Goal: Task Accomplishment & Management: Manage account settings

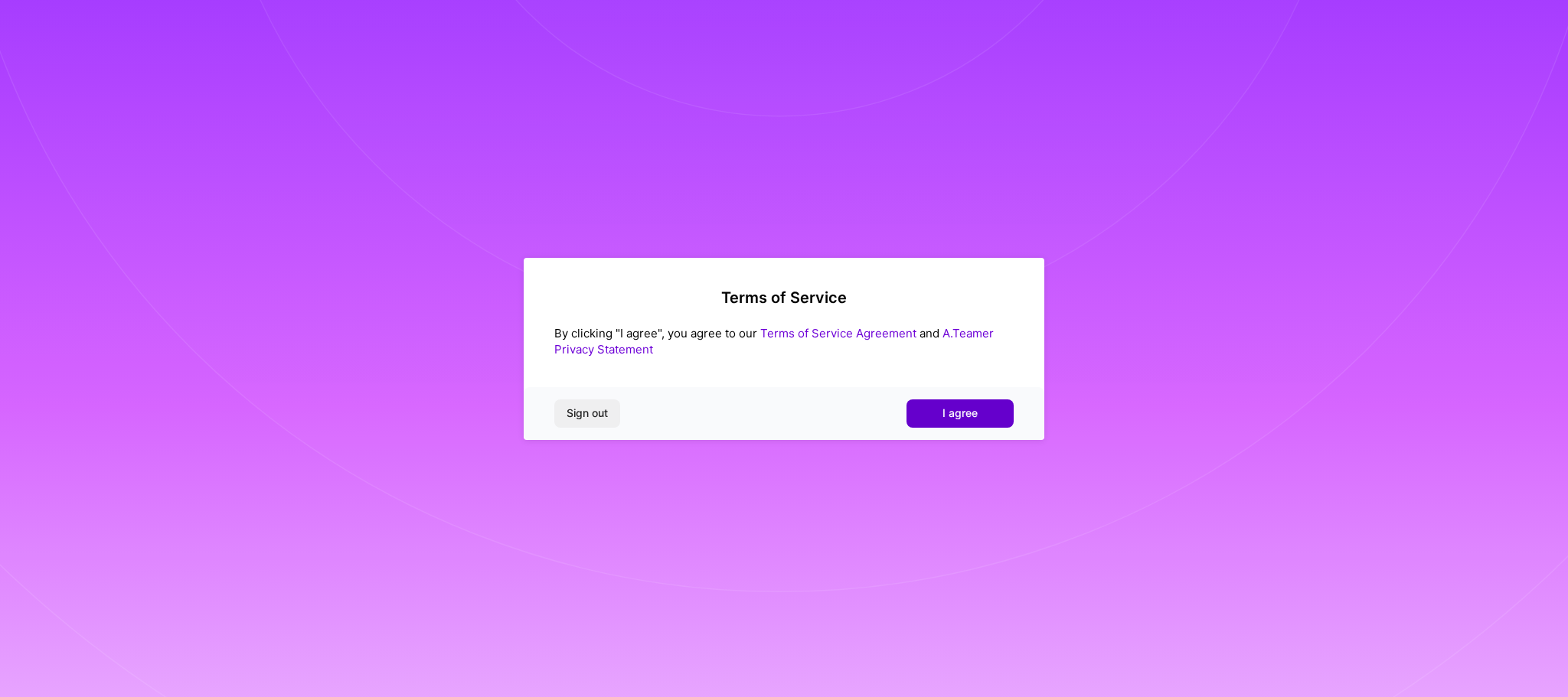
click at [984, 413] on button "I agree" at bounding box center [960, 413] width 107 height 27
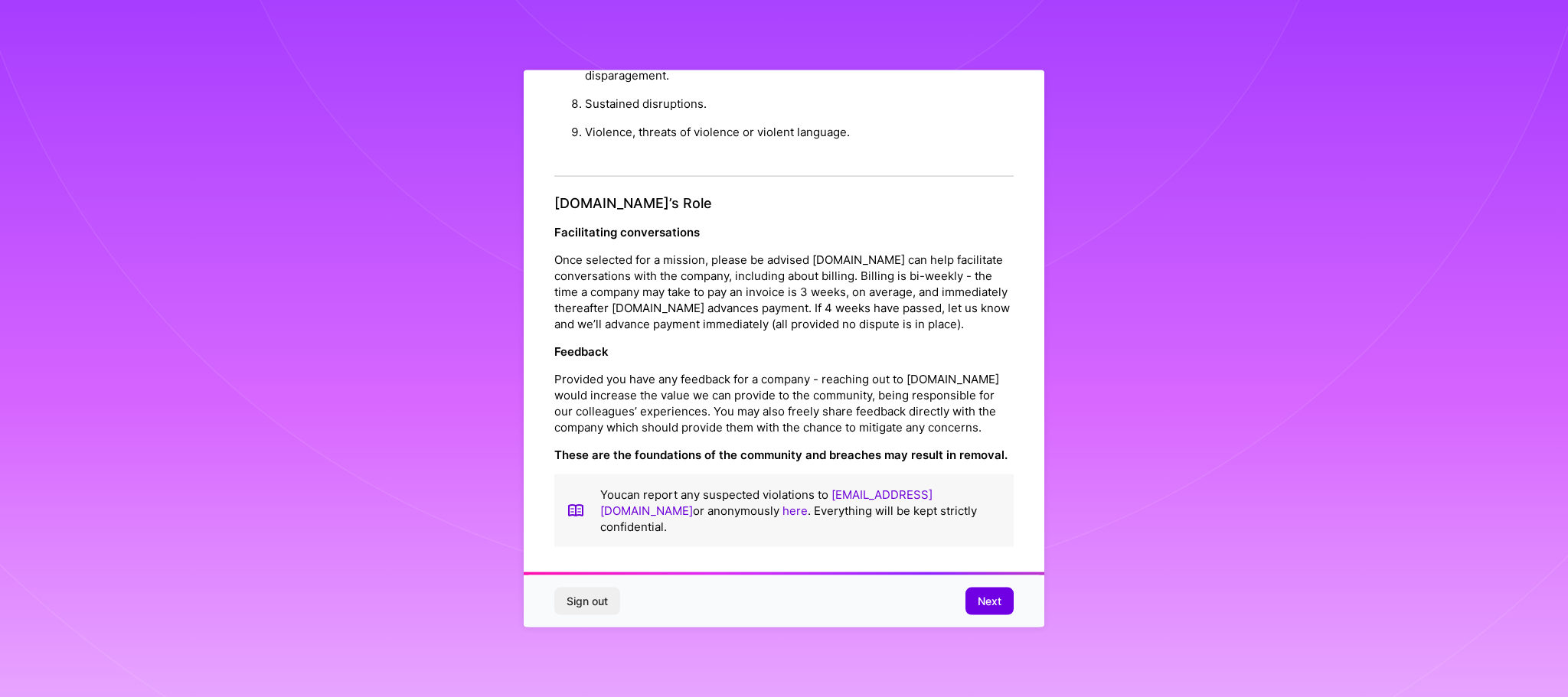
scroll to position [2, 0]
click at [983, 613] on button "Next" at bounding box center [990, 601] width 49 height 27
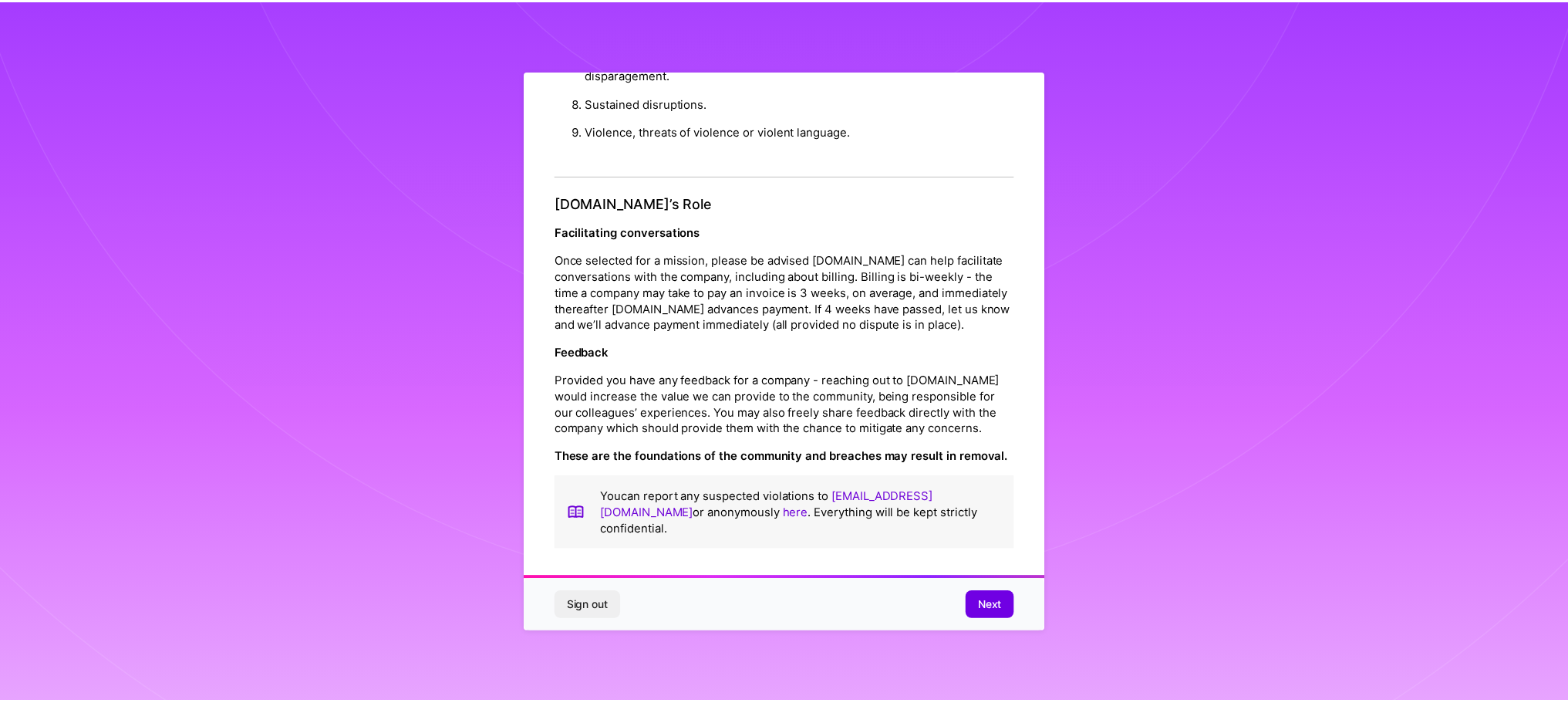
scroll to position [0, 0]
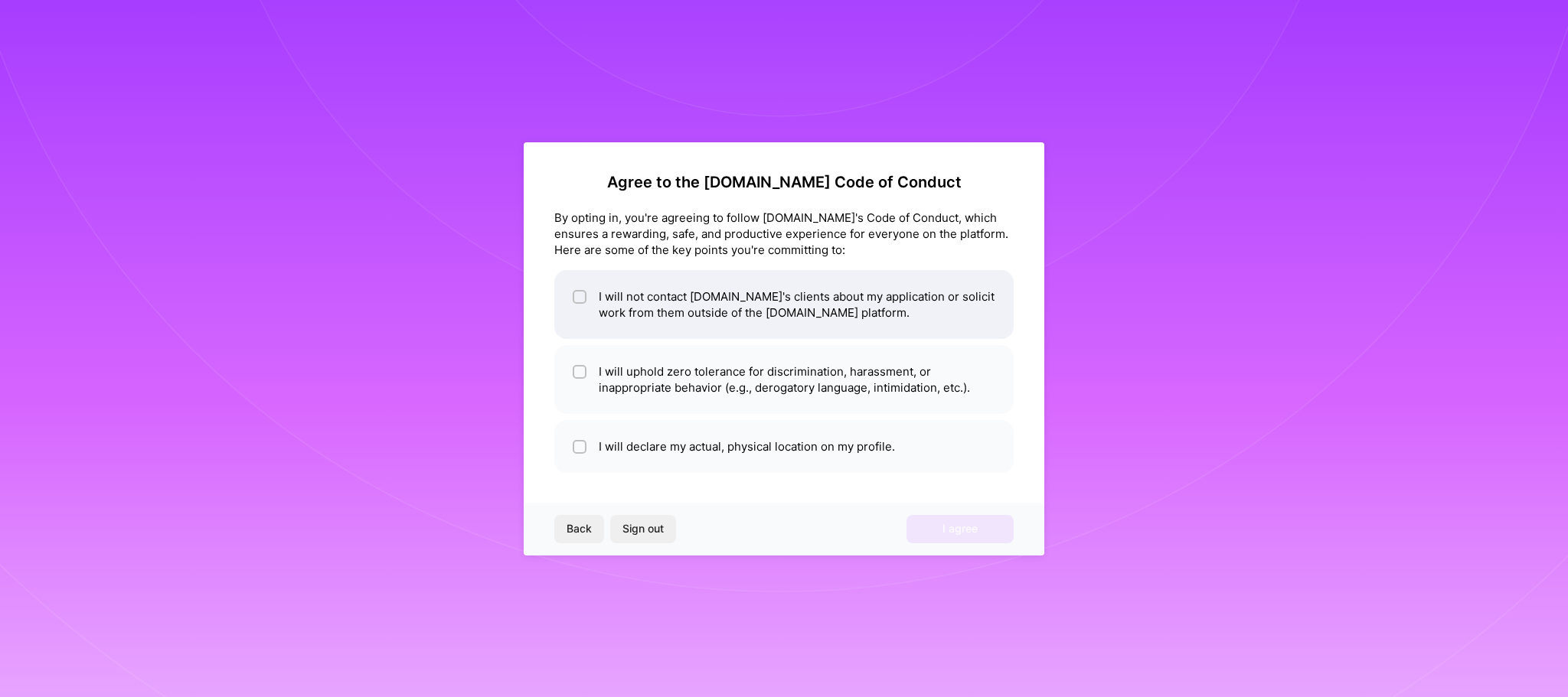
click at [579, 294] on input "checkbox" at bounding box center [581, 297] width 11 height 11
checkbox input "true"
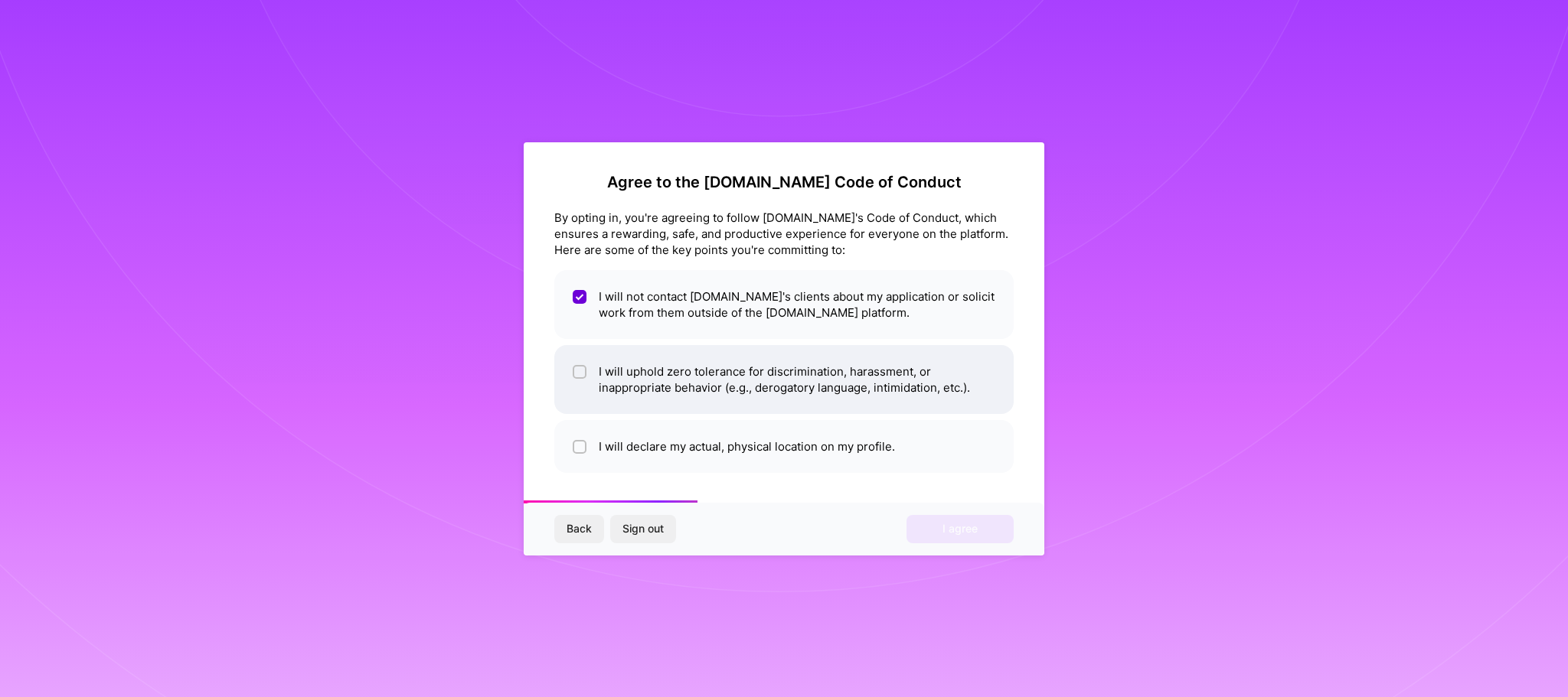
click at [585, 377] on div at bounding box center [580, 372] width 14 height 14
checkbox input "true"
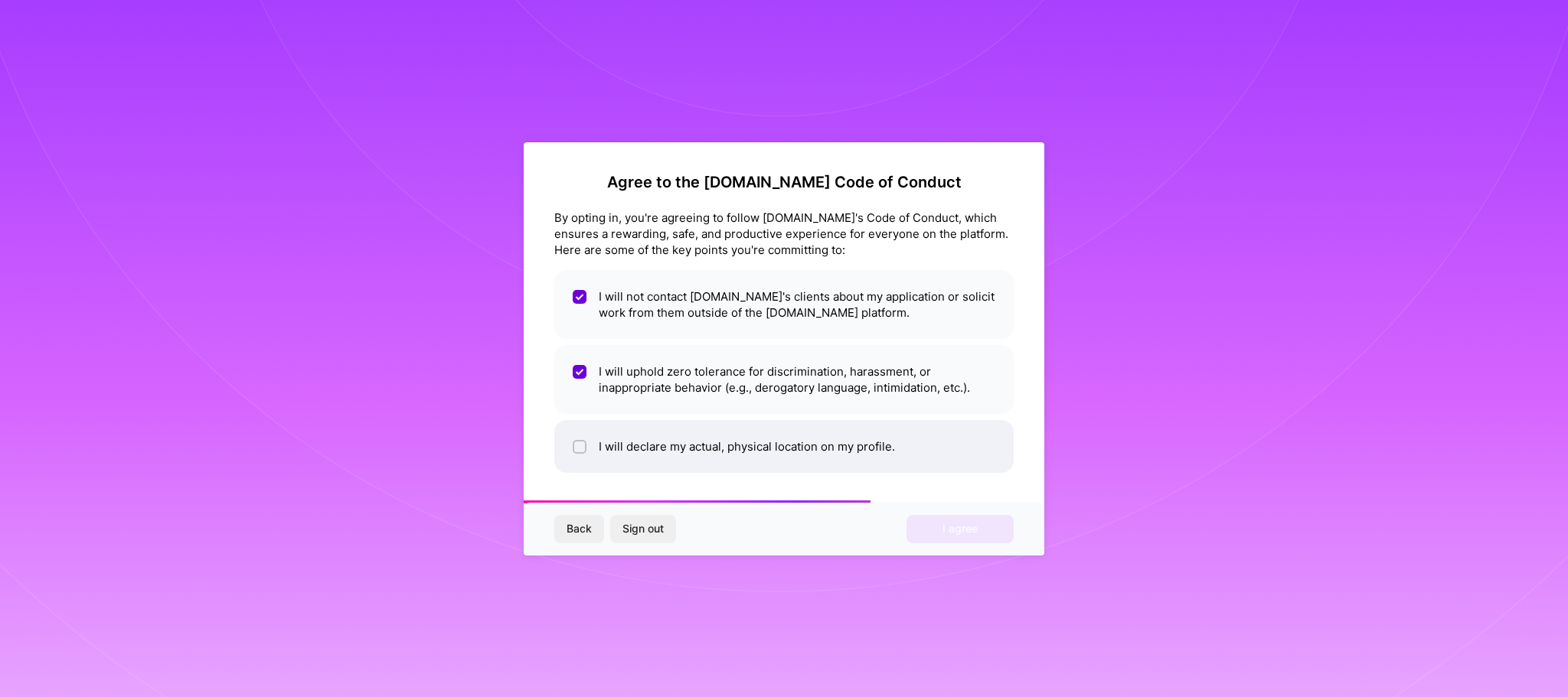
click at [584, 445] on input "checkbox" at bounding box center [581, 447] width 11 height 11
checkbox input "true"
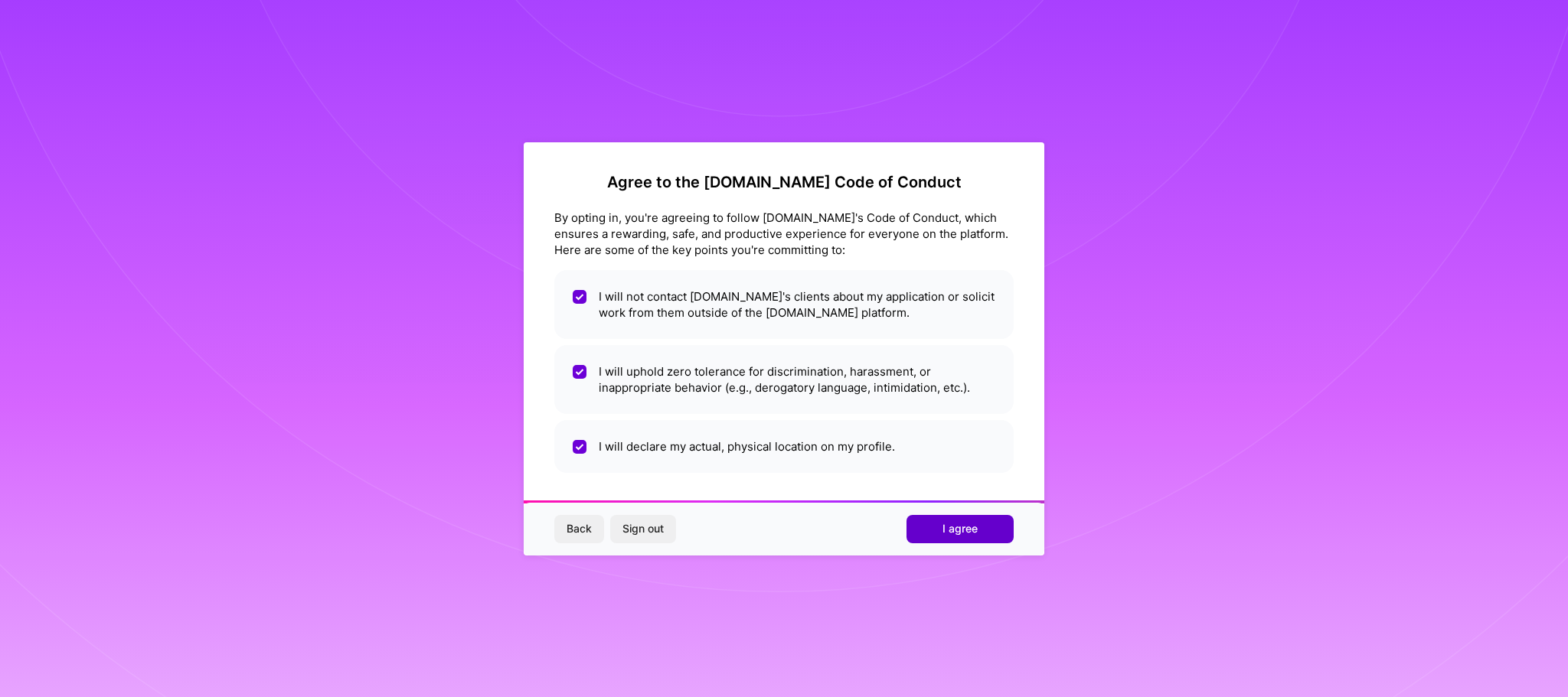
click at [987, 536] on button "I agree" at bounding box center [960, 528] width 107 height 27
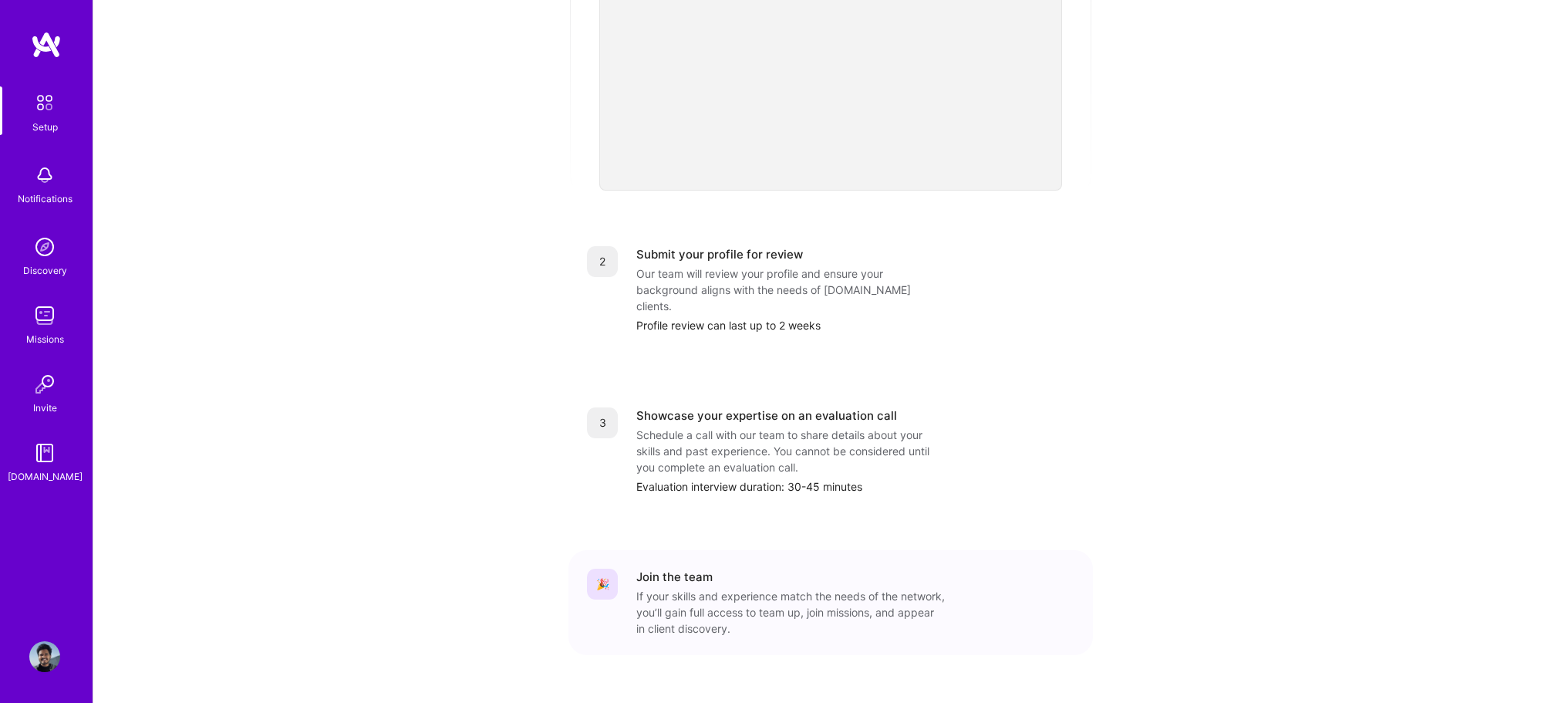
scroll to position [470, 0]
click at [45, 244] on img at bounding box center [44, 246] width 31 height 31
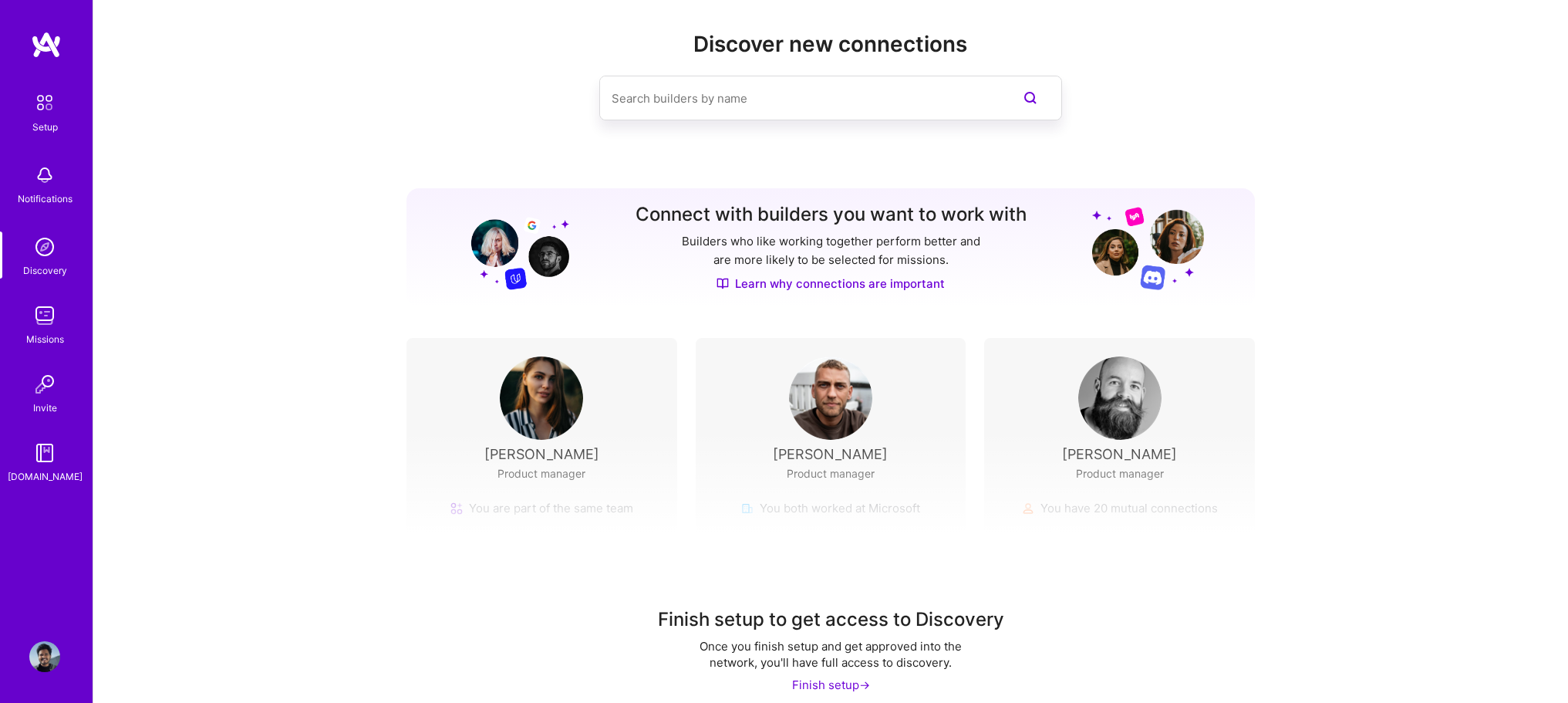
scroll to position [35, 0]
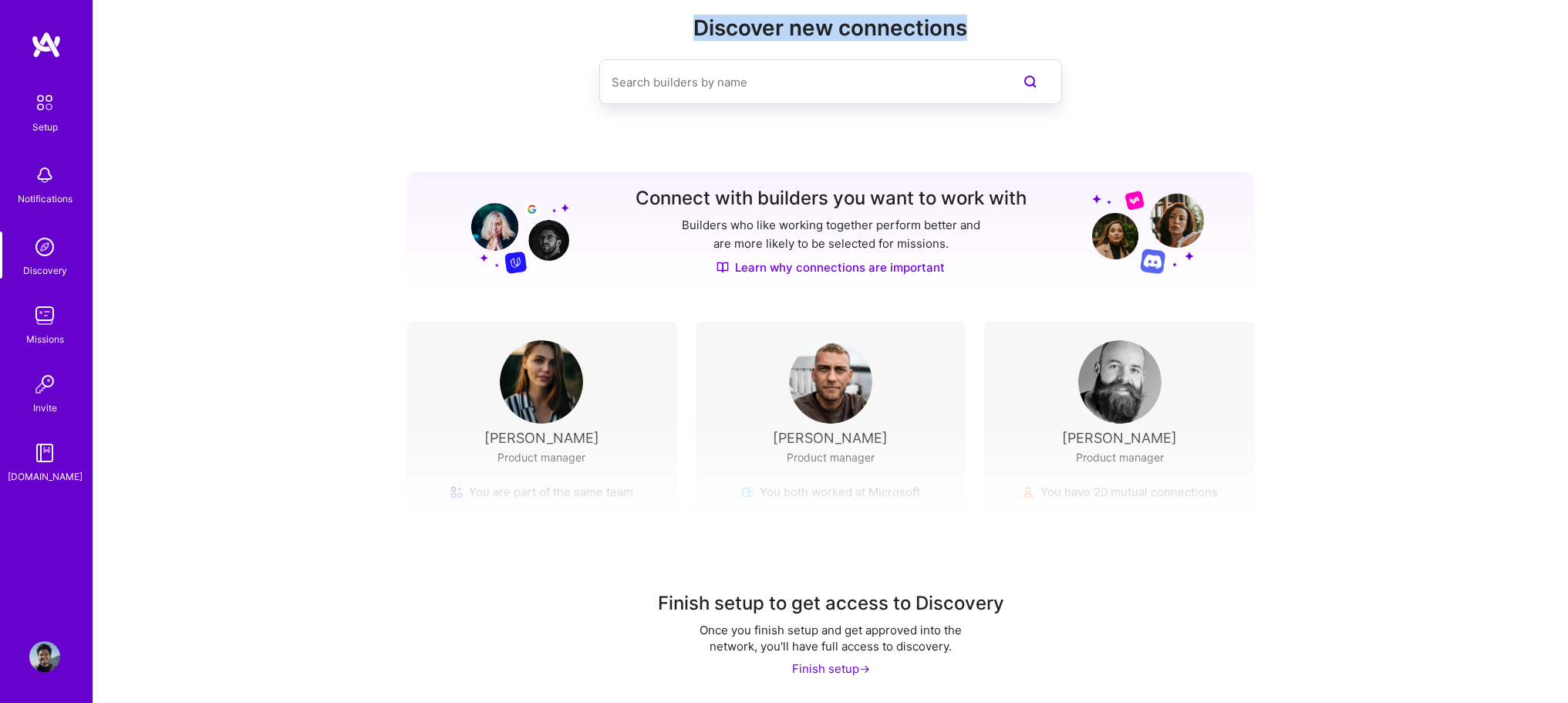
drag, startPoint x: 677, startPoint y: 39, endPoint x: 1046, endPoint y: 18, distance: 369.6
click at [1046, 18] on h2 "Discover new connections" at bounding box center [831, 28] width 848 height 26
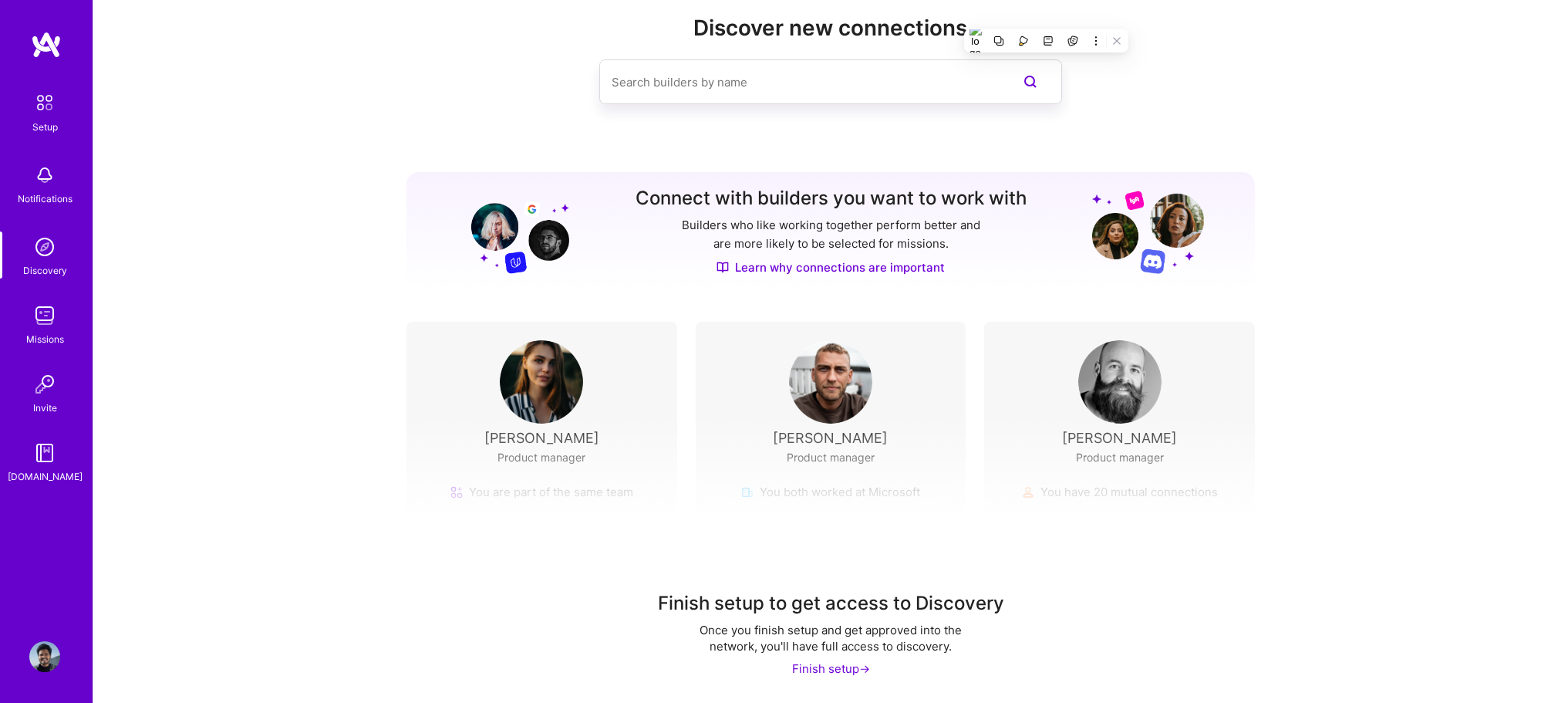
click at [513, 119] on div "Discover new connections" at bounding box center [831, 84] width 848 height 138
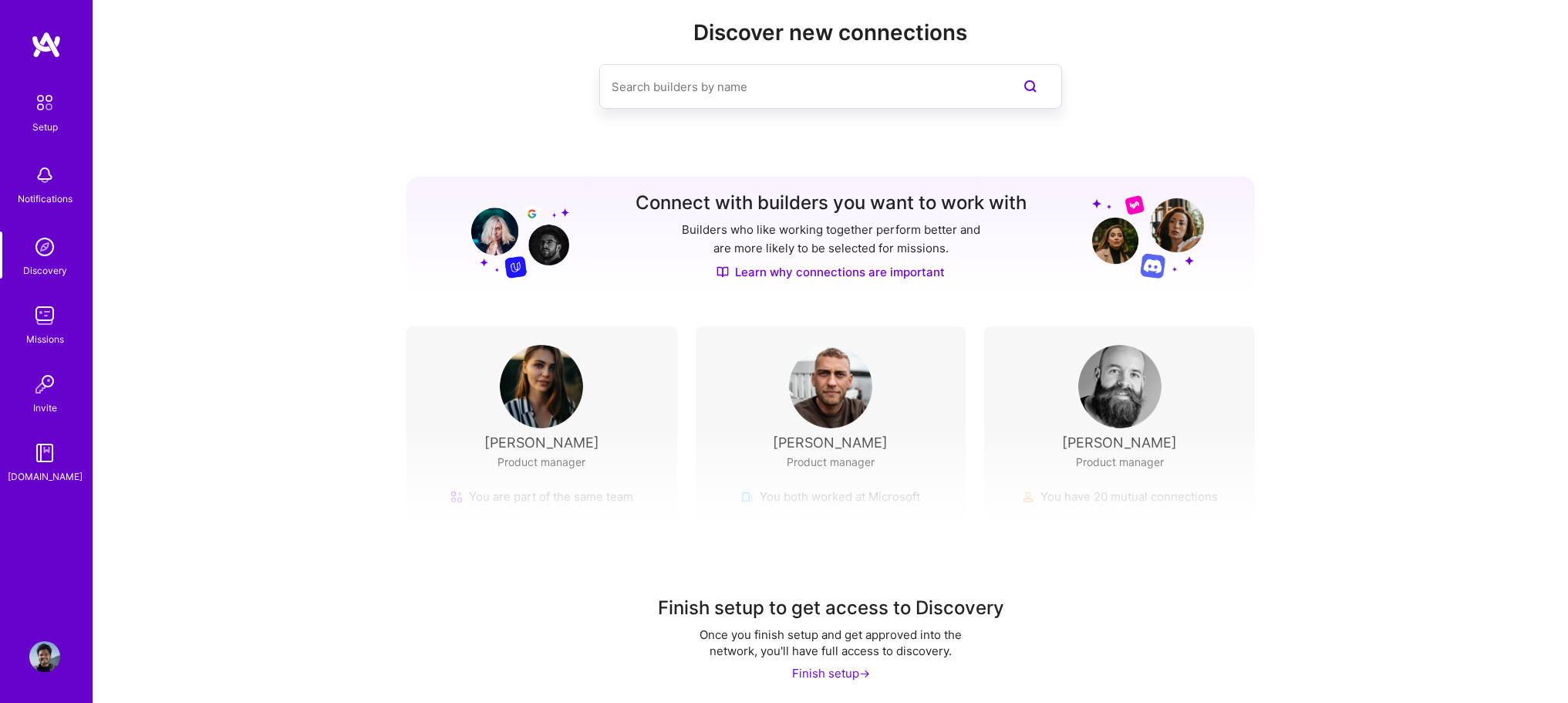
scroll to position [0, 0]
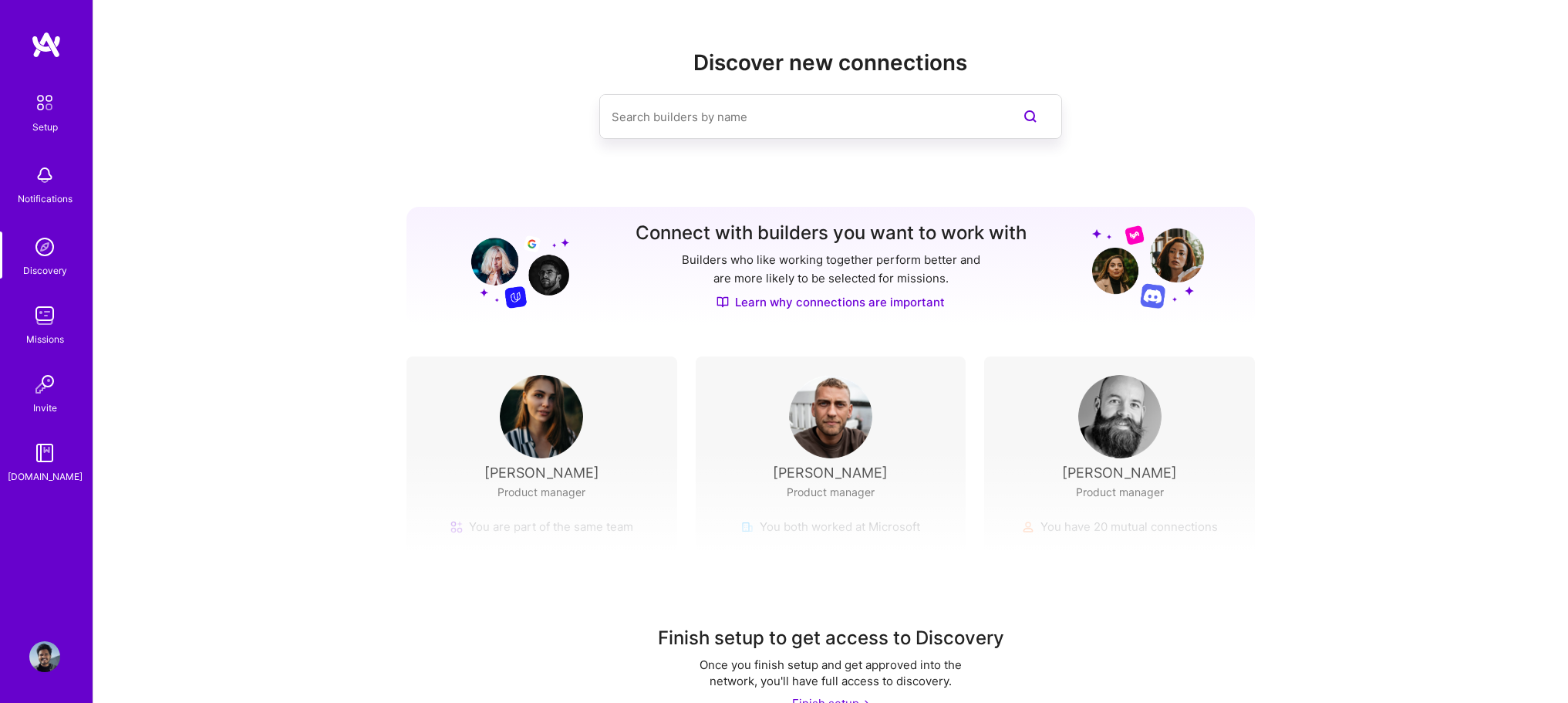
click at [20, 318] on link "Missions" at bounding box center [45, 323] width 96 height 47
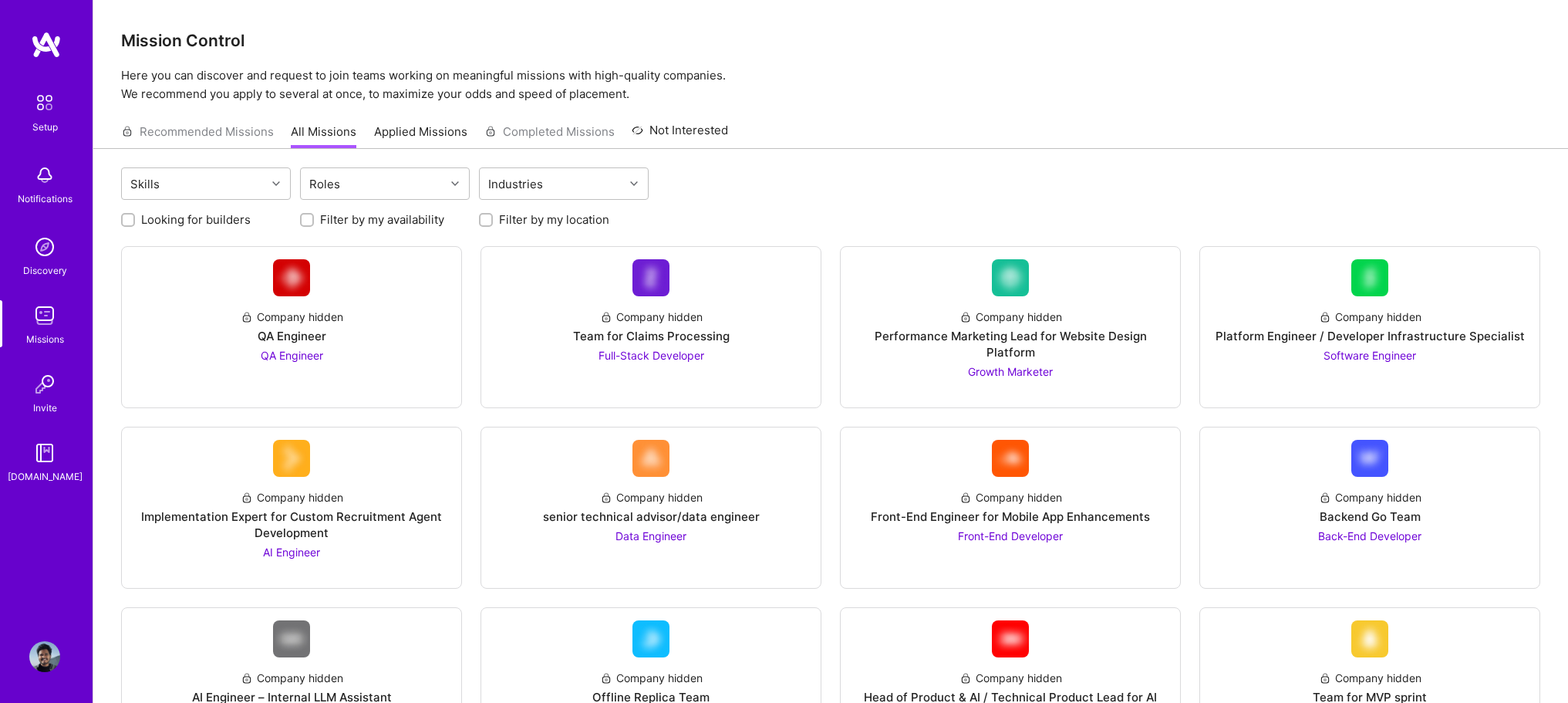
click at [52, 404] on div "Invite" at bounding box center [44, 408] width 24 height 16
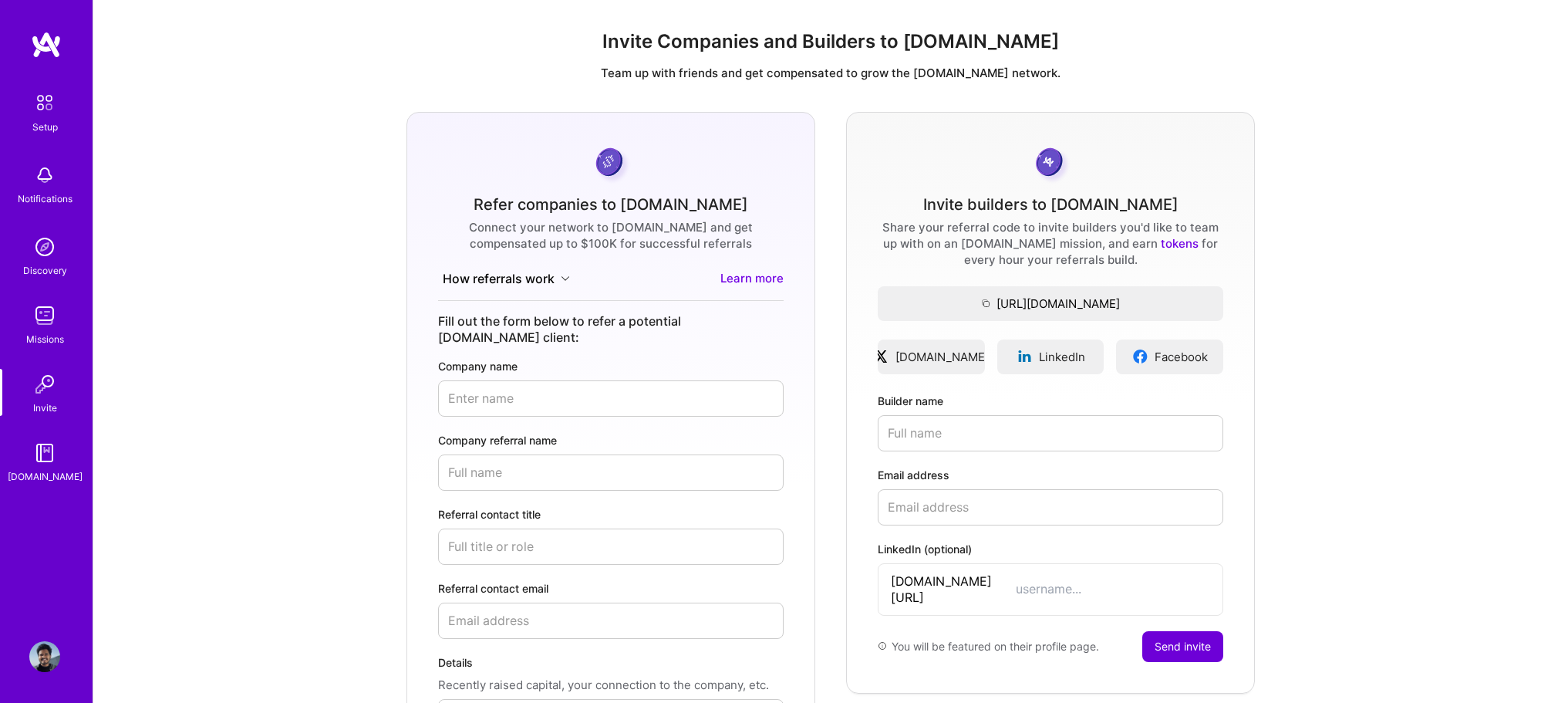
click at [58, 135] on div "Setup Notifications Discovery Missions Invite [DOMAIN_NAME]" at bounding box center [46, 285] width 92 height 398
click at [52, 111] on img at bounding box center [44, 102] width 32 height 32
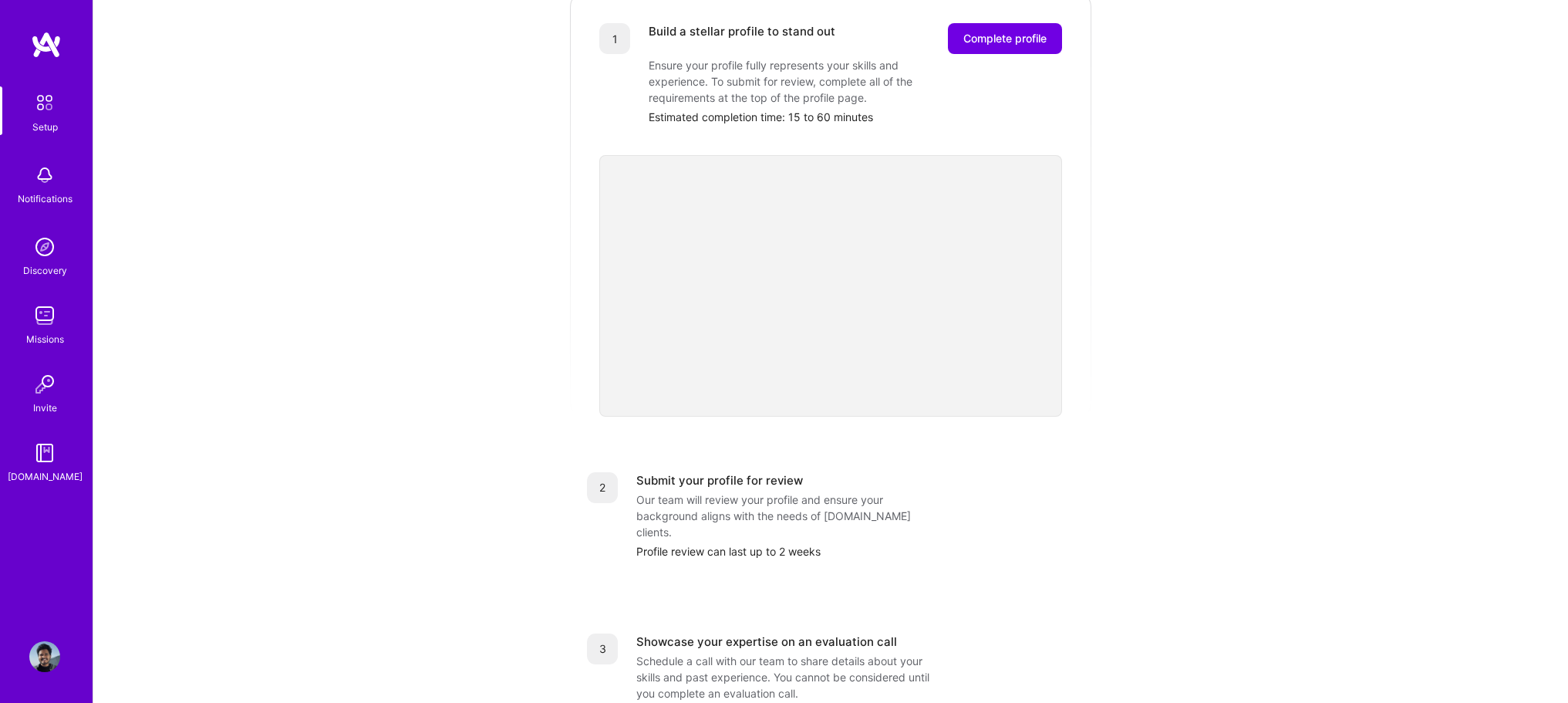
scroll to position [470, 0]
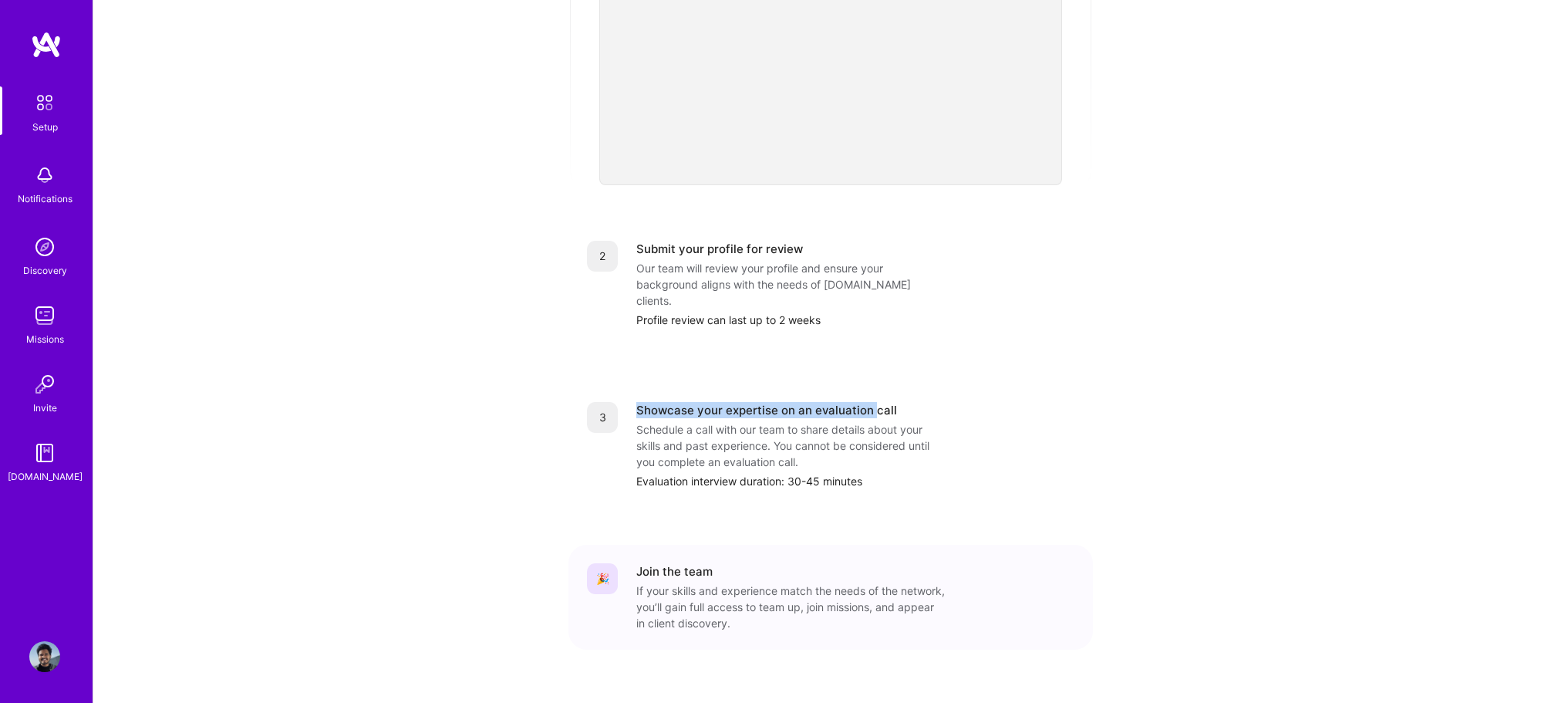
drag, startPoint x: 623, startPoint y: 376, endPoint x: 1009, endPoint y: 375, distance: 386.0
click at [878, 402] on div "3 Showcase your expertise on an evaluation call Schedule a call with our team t…" at bounding box center [831, 446] width 487 height 87
click at [1037, 402] on div "Showcase your expertise on an evaluation call" at bounding box center [855, 410] width 438 height 16
drag, startPoint x: 670, startPoint y: 457, endPoint x: 748, endPoint y: 454, distance: 78.1
click at [748, 473] on div "Evaluation interview duration: 30-45 minutes" at bounding box center [855, 481] width 438 height 16
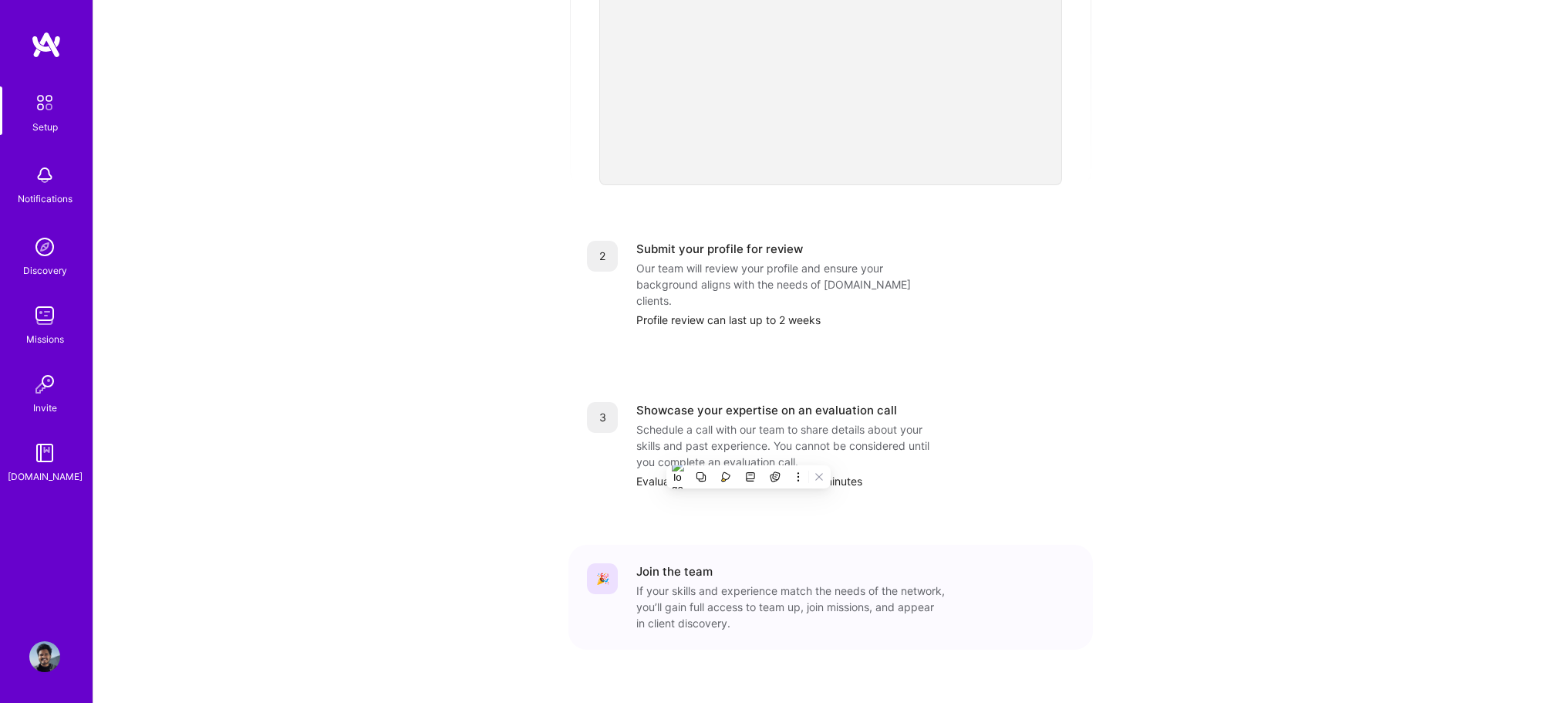
click at [1274, 432] on div "Getting started as an [DOMAIN_NAME] Builder Complete the steps below to request…" at bounding box center [830, 133] width 956 height 1183
drag, startPoint x: 647, startPoint y: 286, endPoint x: 799, endPoint y: 292, distance: 152.1
click at [799, 311] on div "Profile review can last up to 2 weeks" at bounding box center [855, 319] width 438 height 16
click at [1025, 311] on div "Profile review can last up to 2 weeks" at bounding box center [855, 319] width 438 height 16
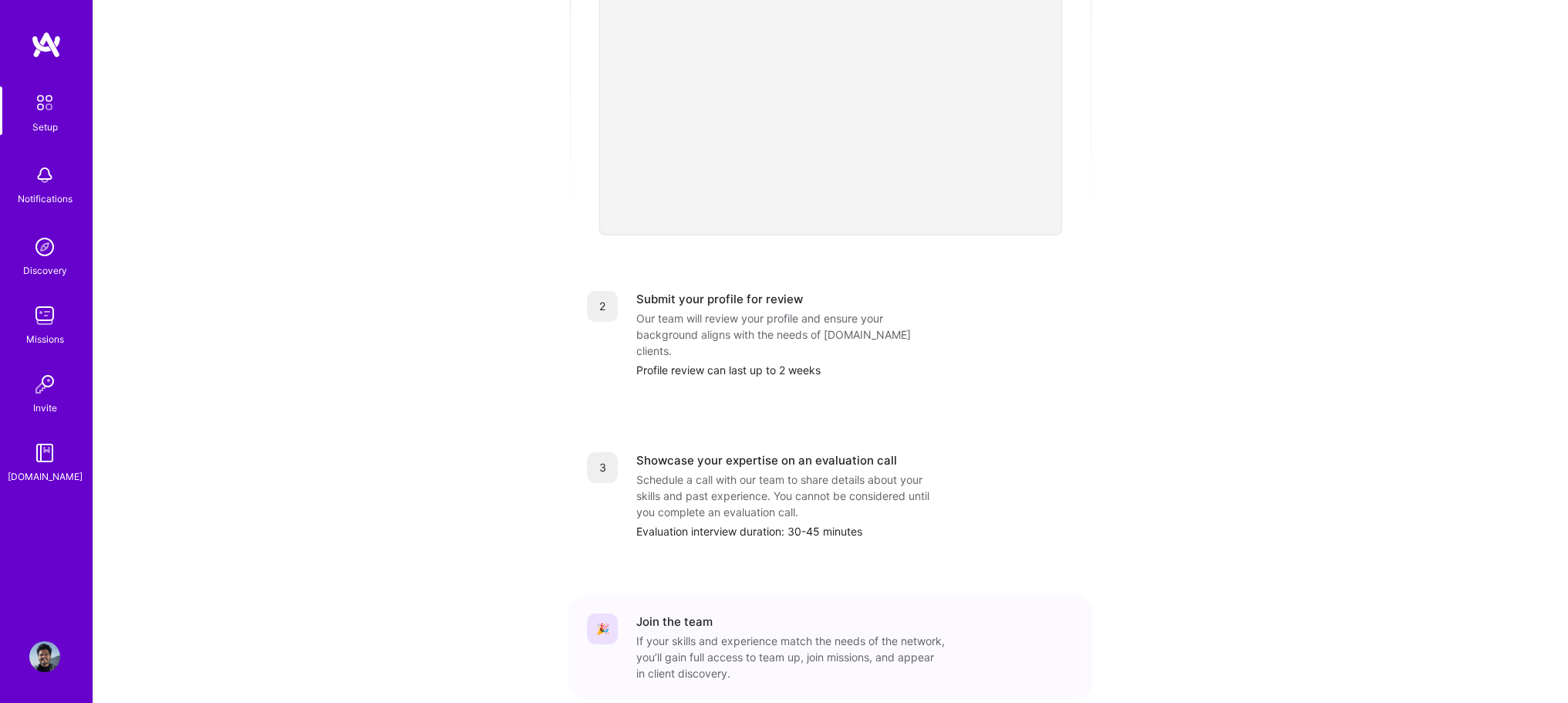
scroll to position [392, 0]
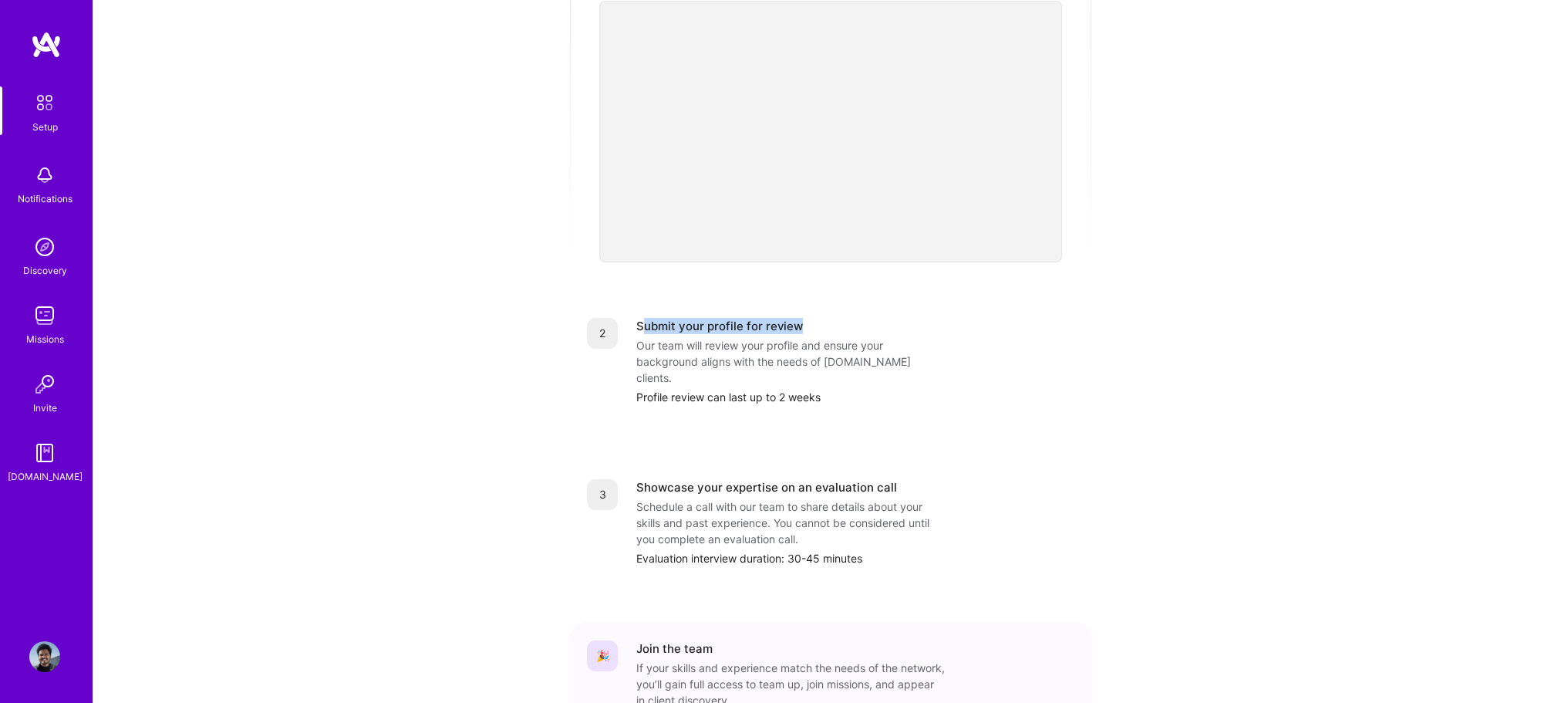
drag, startPoint x: 644, startPoint y: 307, endPoint x: 828, endPoint y: 311, distance: 184.0
click at [828, 318] on div "Submit your profile for review" at bounding box center [855, 326] width 438 height 16
click at [1428, 335] on div "Getting started as an [DOMAIN_NAME] Builder Complete the steps below to request…" at bounding box center [831, 210] width 1475 height 1206
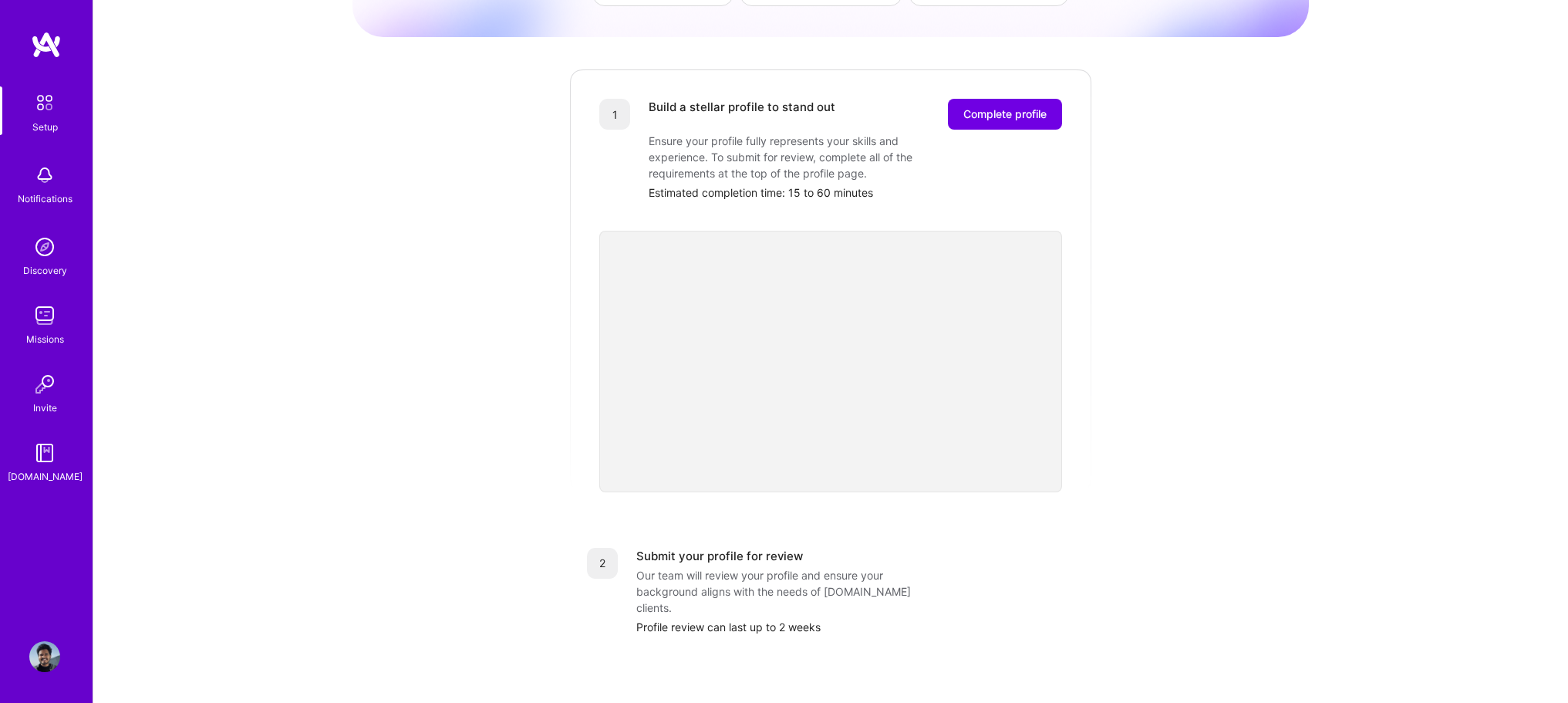
scroll to position [161, 0]
drag, startPoint x: 663, startPoint y: 123, endPoint x: 815, endPoint y: 141, distance: 153.1
click at [763, 145] on div "Ensure your profile fully represents your skills and experience. To submit for …" at bounding box center [802, 158] width 309 height 49
click at [1017, 108] on span "Complete profile" at bounding box center [1005, 115] width 84 height 15
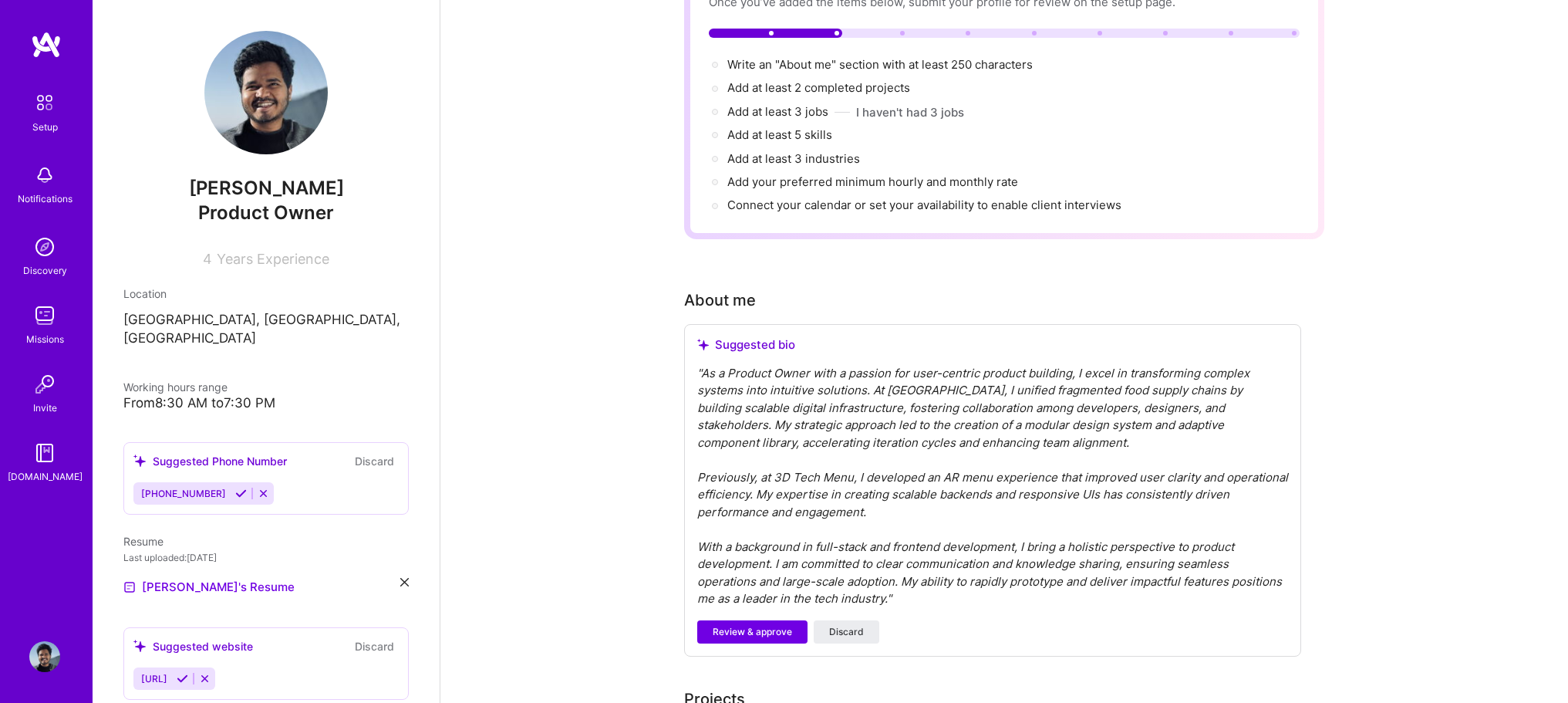
scroll to position [231, 0]
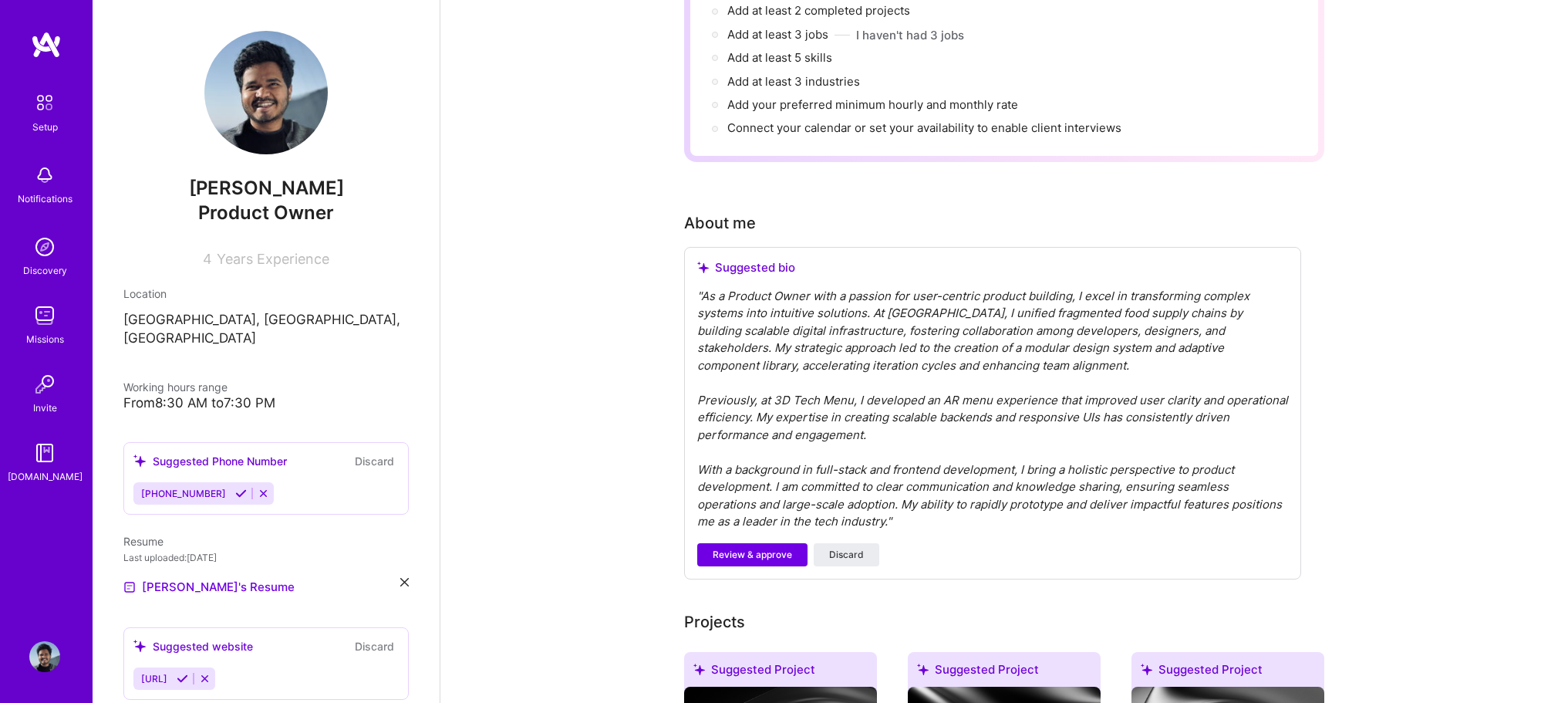
click at [914, 494] on div "" As a Product Owner with a passion for user-centric product building, I excel …" at bounding box center [993, 408] width 591 height 243
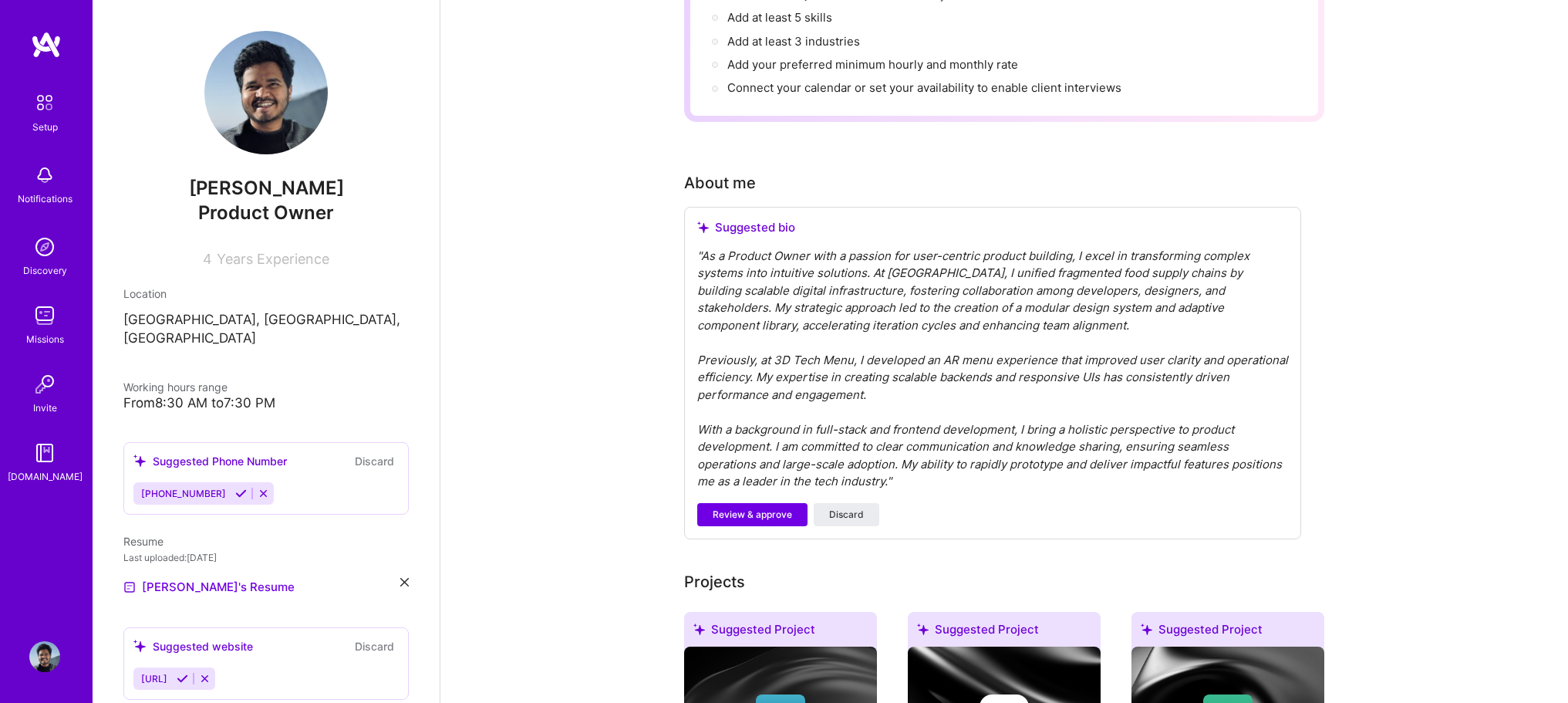
scroll to position [309, 0]
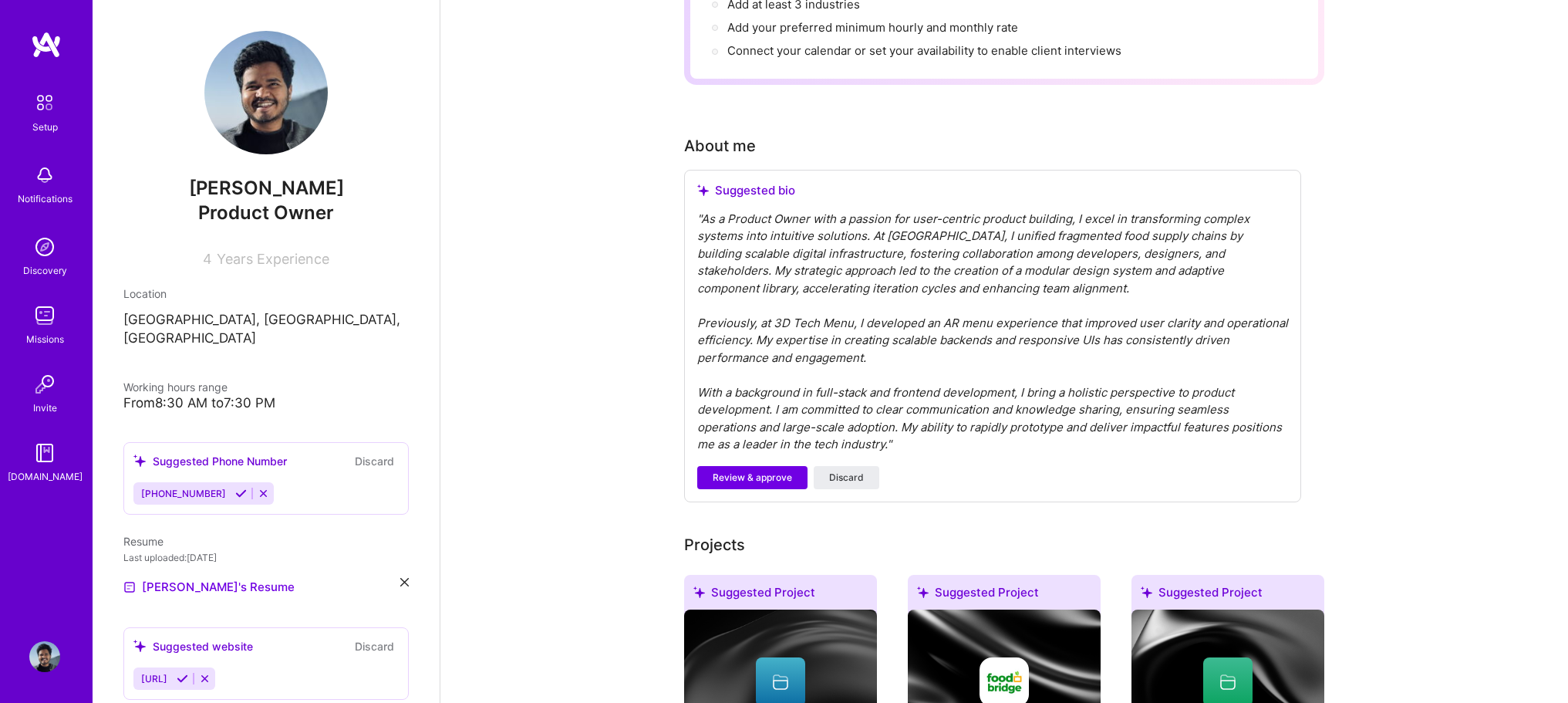
click at [1019, 373] on div "" As a Product Owner with a passion for user-centric product building, I excel …" at bounding box center [993, 332] width 591 height 243
click at [1015, 372] on div "" As a Product Owner with a passion for user-centric product building, I excel …" at bounding box center [993, 332] width 591 height 243
click at [1121, 367] on div "" As a Product Owner with a passion for user-centric product building, I excel …" at bounding box center [993, 332] width 591 height 243
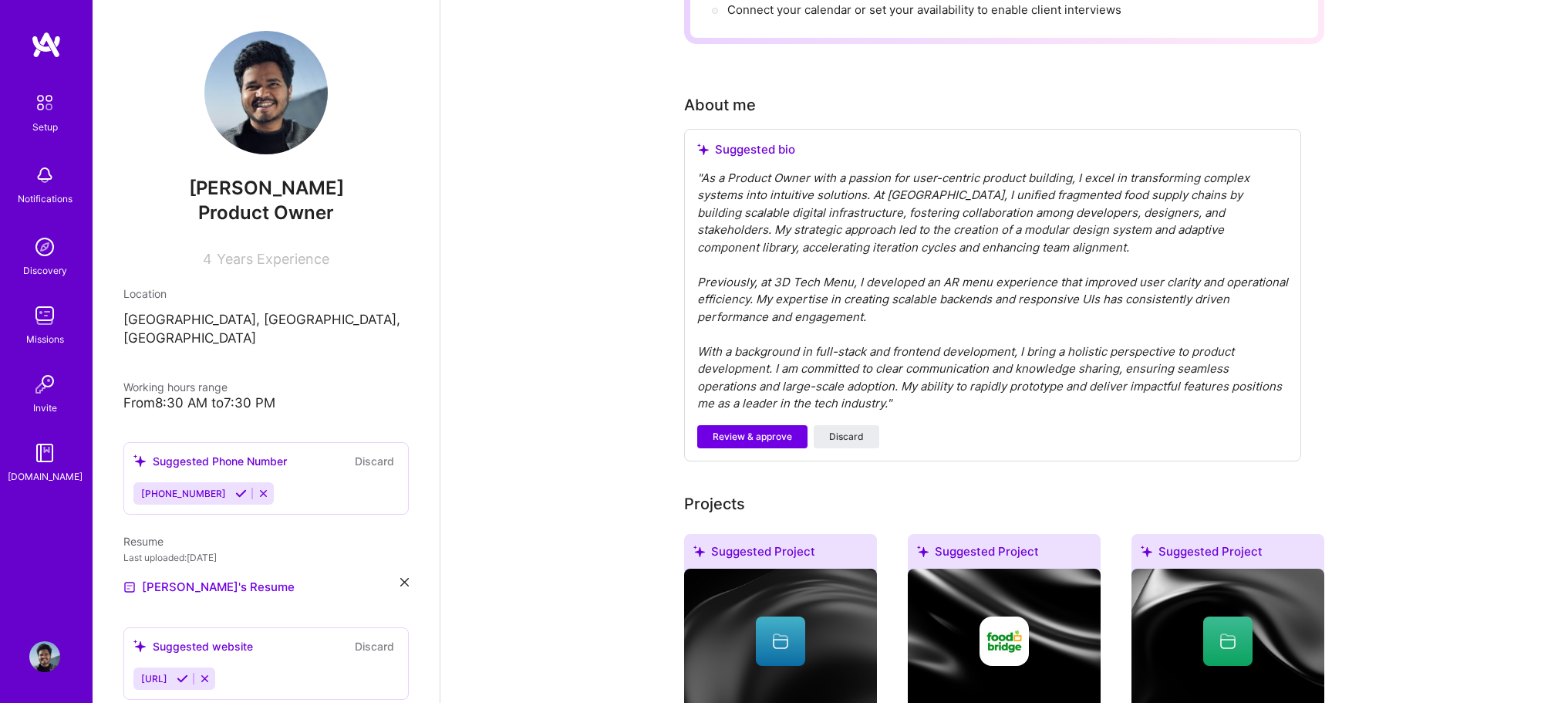
scroll to position [386, 0]
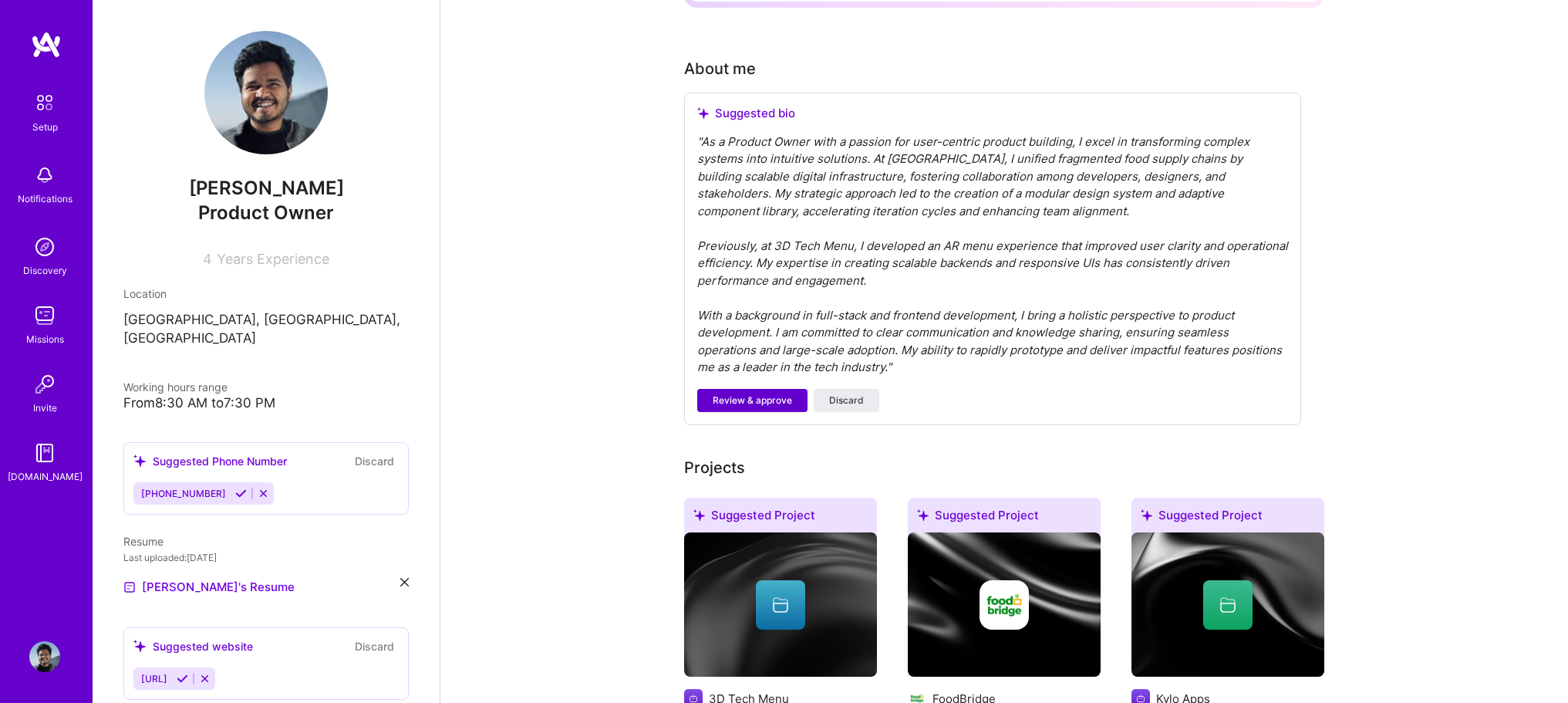
click at [726, 393] on span "Review & approve" at bounding box center [752, 400] width 79 height 14
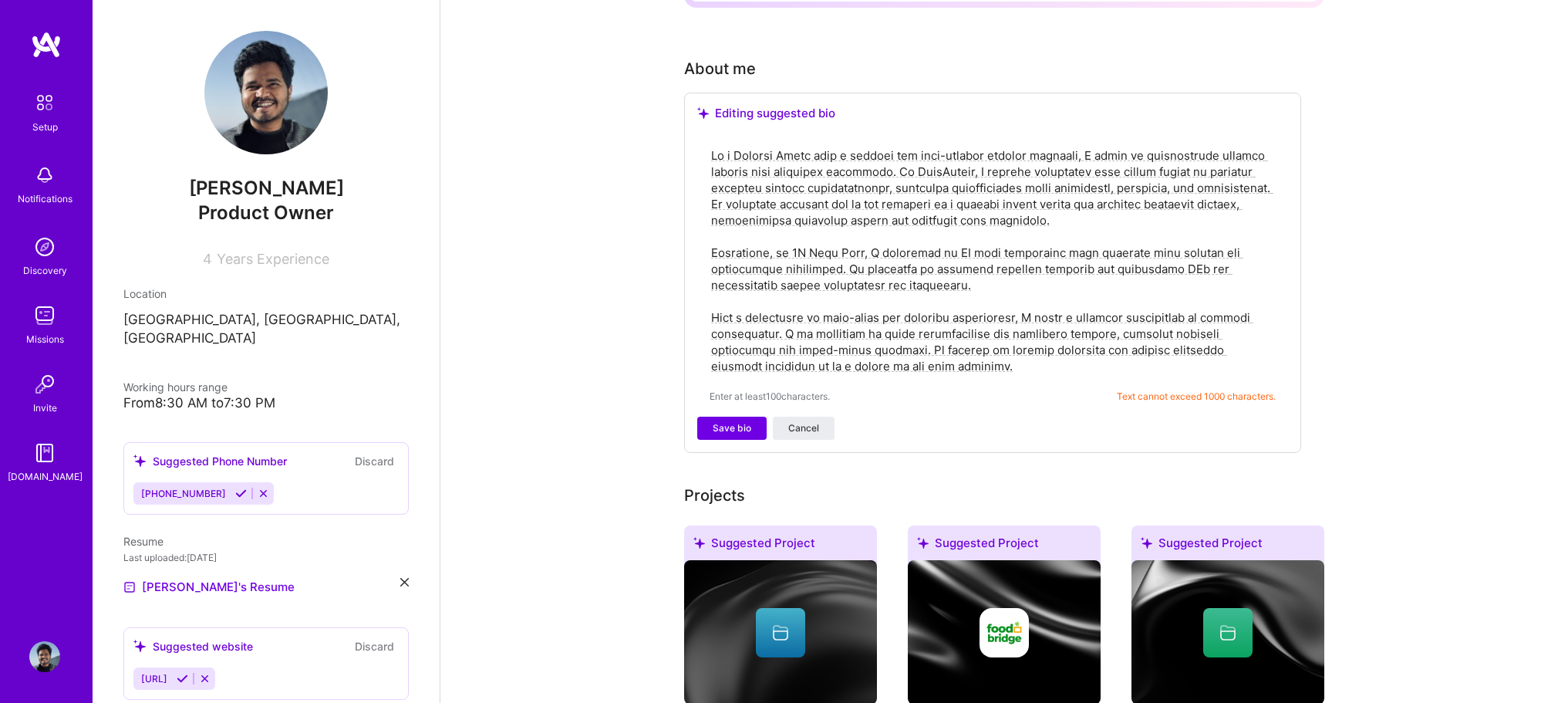
click at [1049, 334] on textarea at bounding box center [993, 261] width 567 height 230
click at [736, 421] on span "Save bio" at bounding box center [731, 428] width 38 height 14
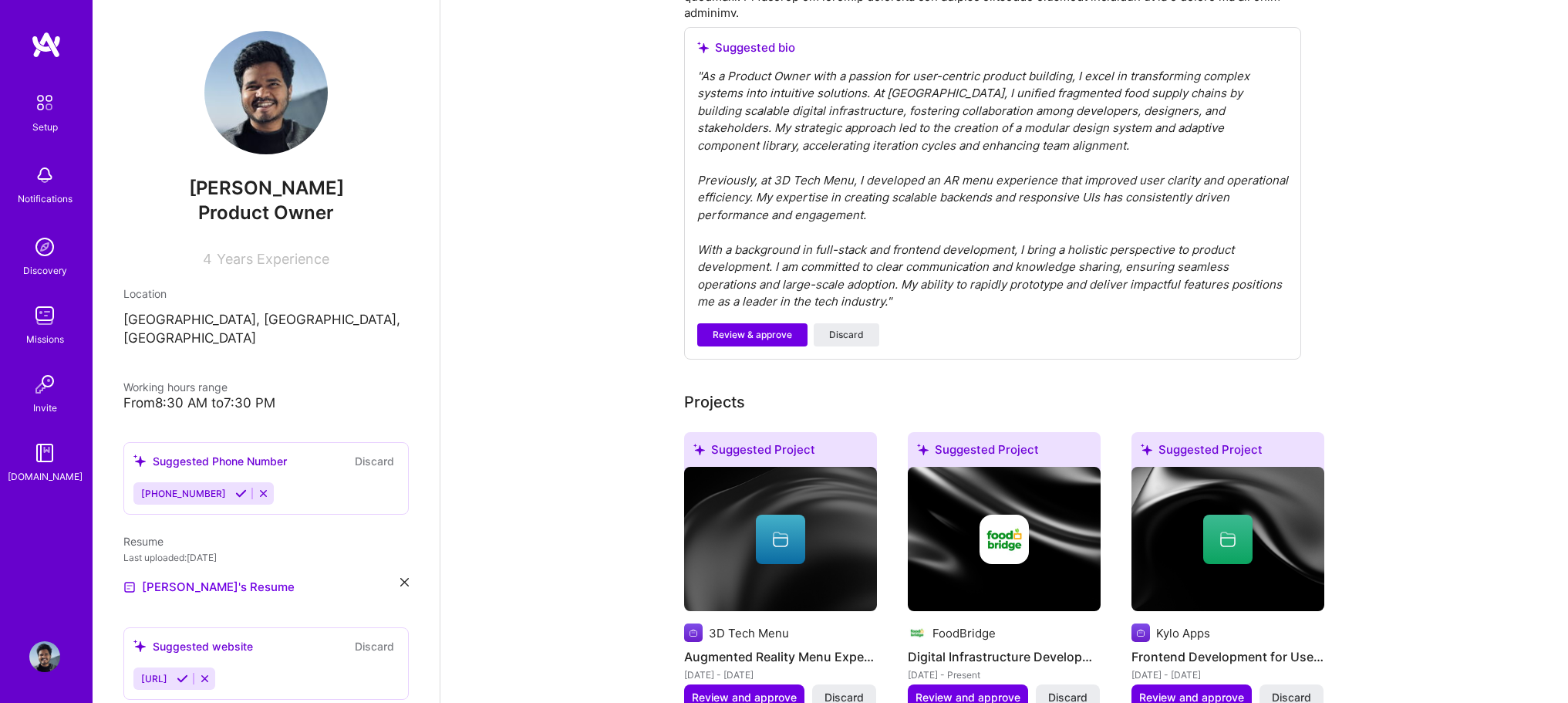
scroll to position [694, 0]
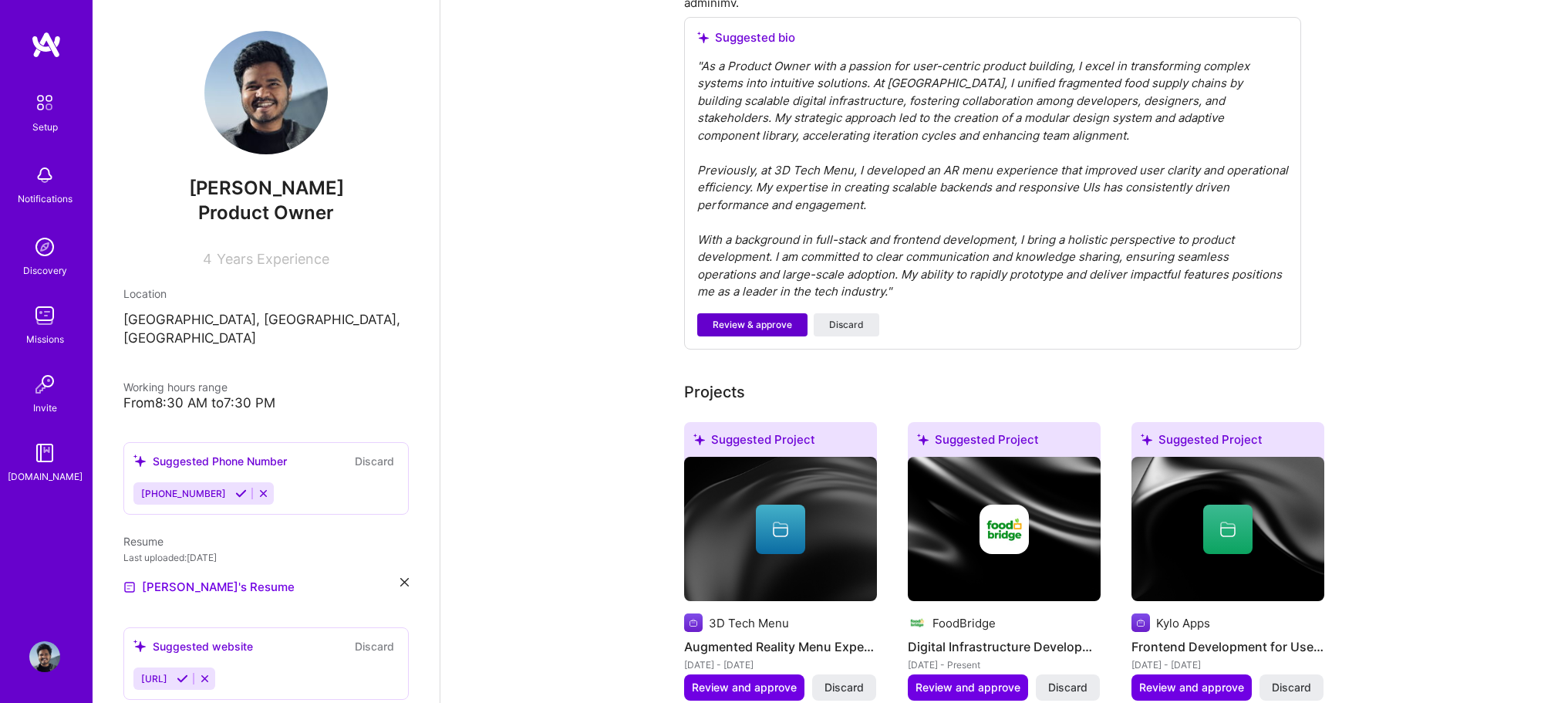
click at [777, 318] on span "Review & approve" at bounding box center [752, 325] width 79 height 14
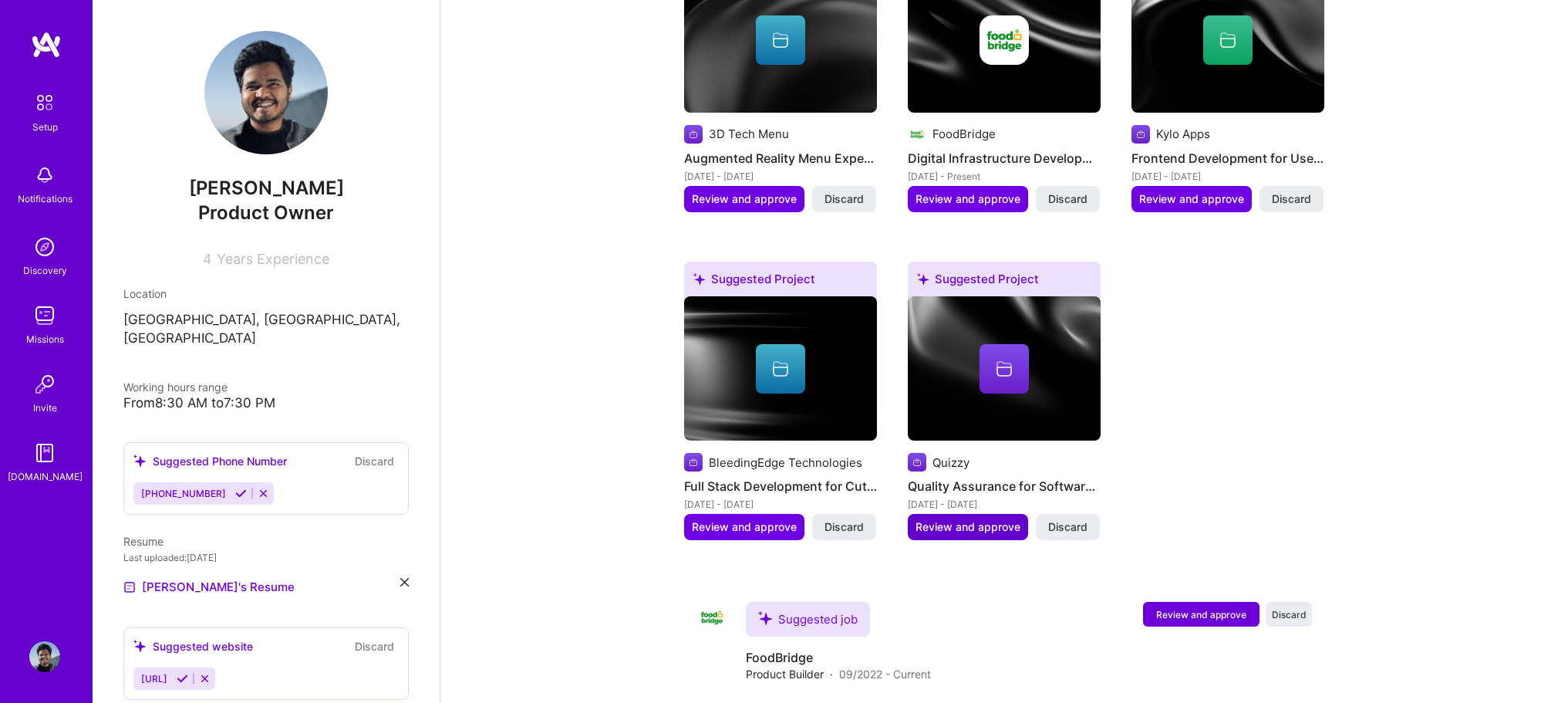
scroll to position [849, 0]
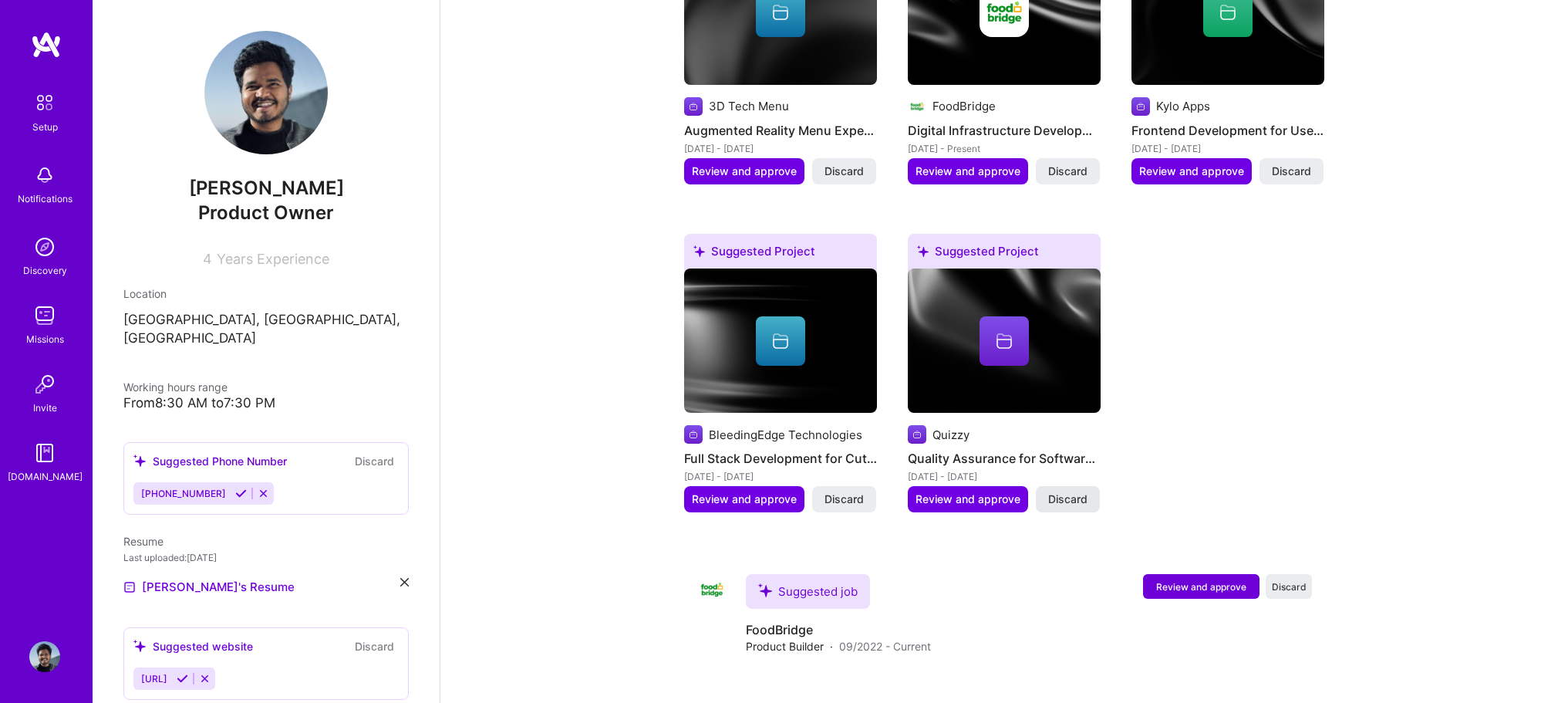
click at [1065, 491] on span "Discard" at bounding box center [1067, 498] width 39 height 15
click at [840, 491] on span "Discard" at bounding box center [844, 498] width 39 height 15
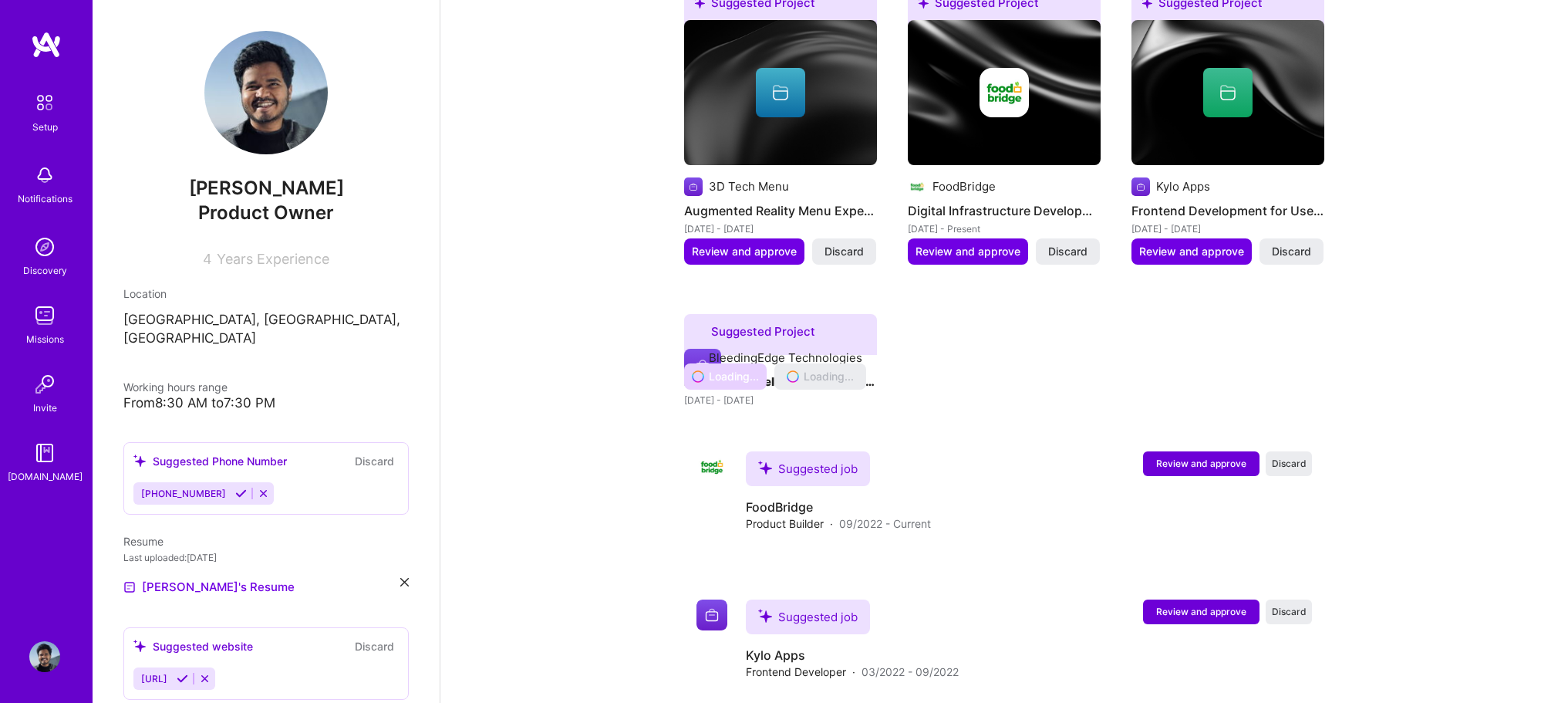
scroll to position [618, 0]
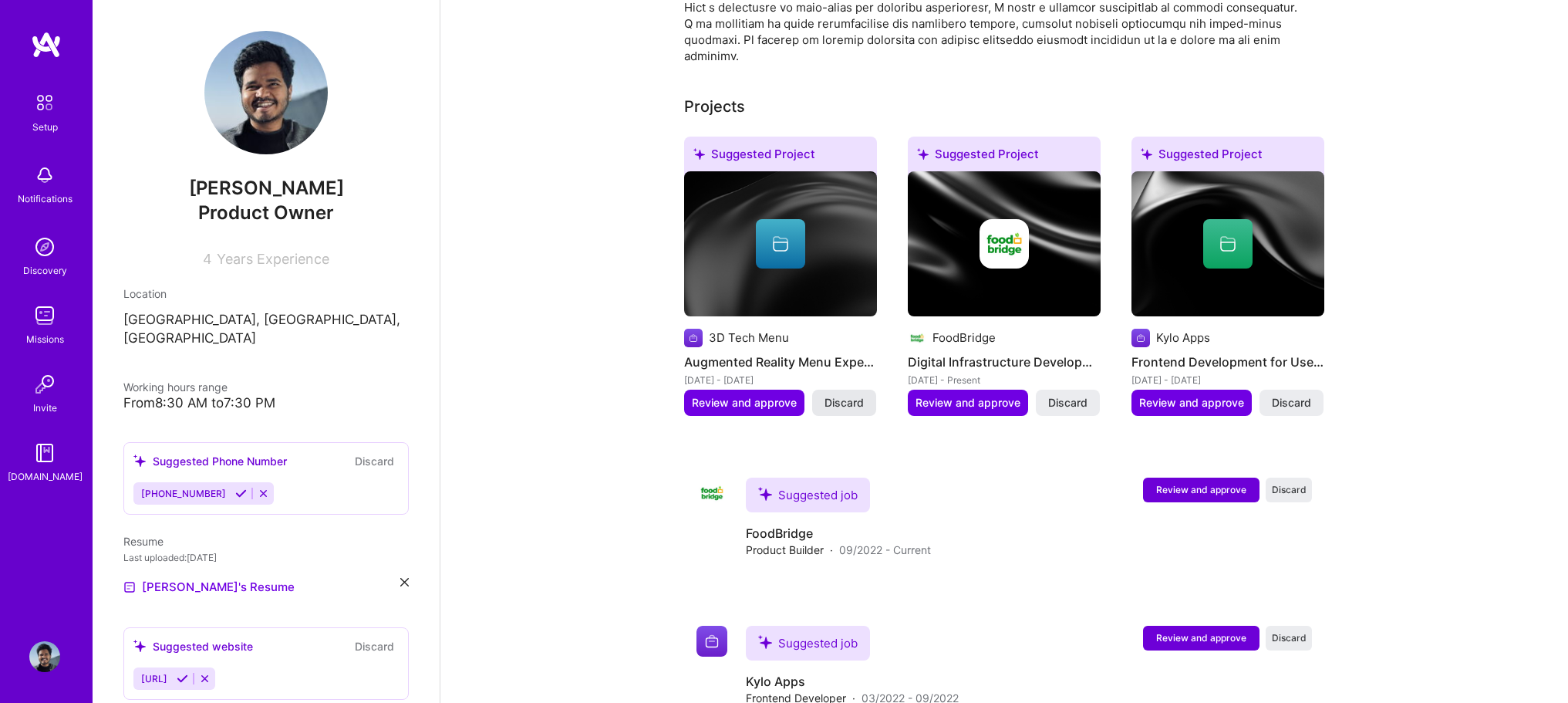
click at [856, 395] on span "Discard" at bounding box center [844, 402] width 39 height 15
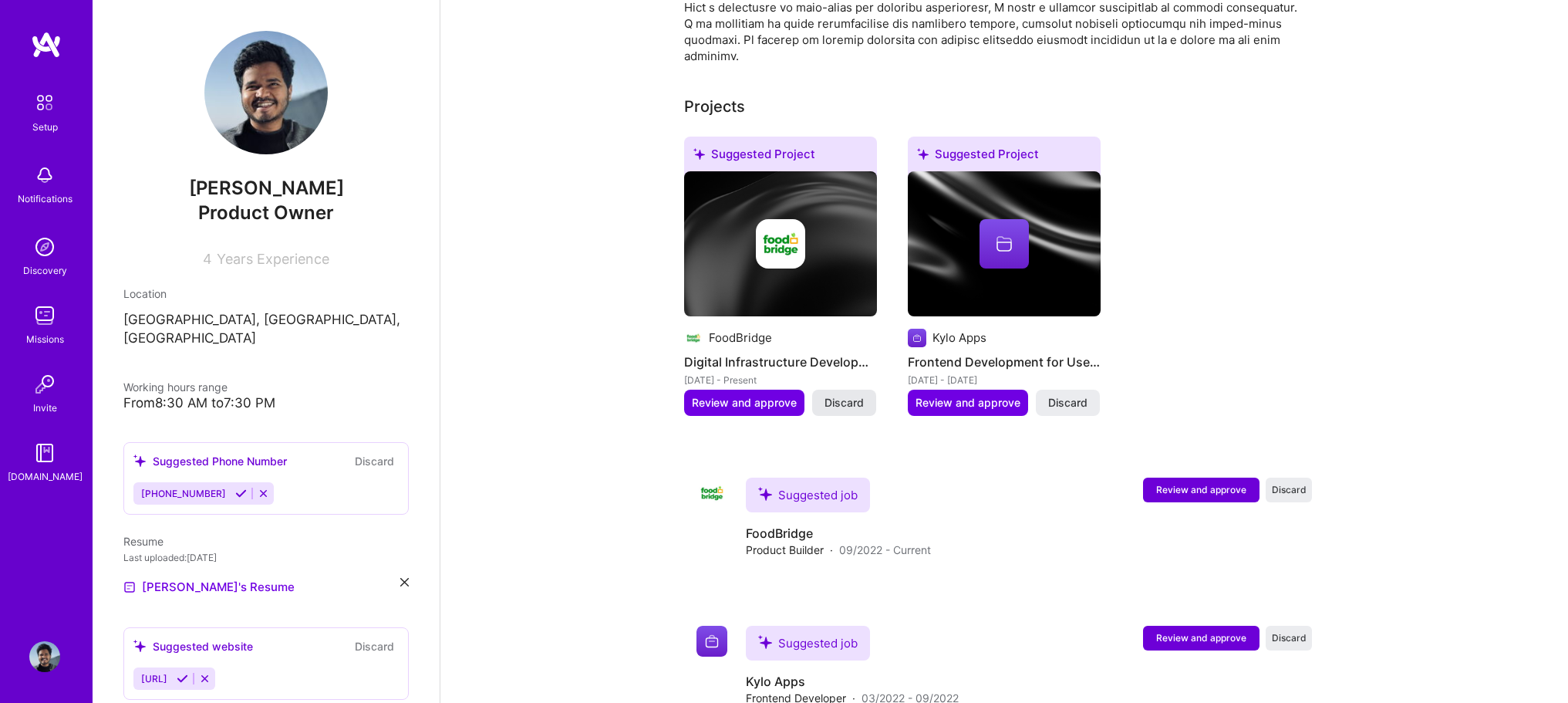
click at [853, 395] on span "Discard" at bounding box center [844, 402] width 39 height 15
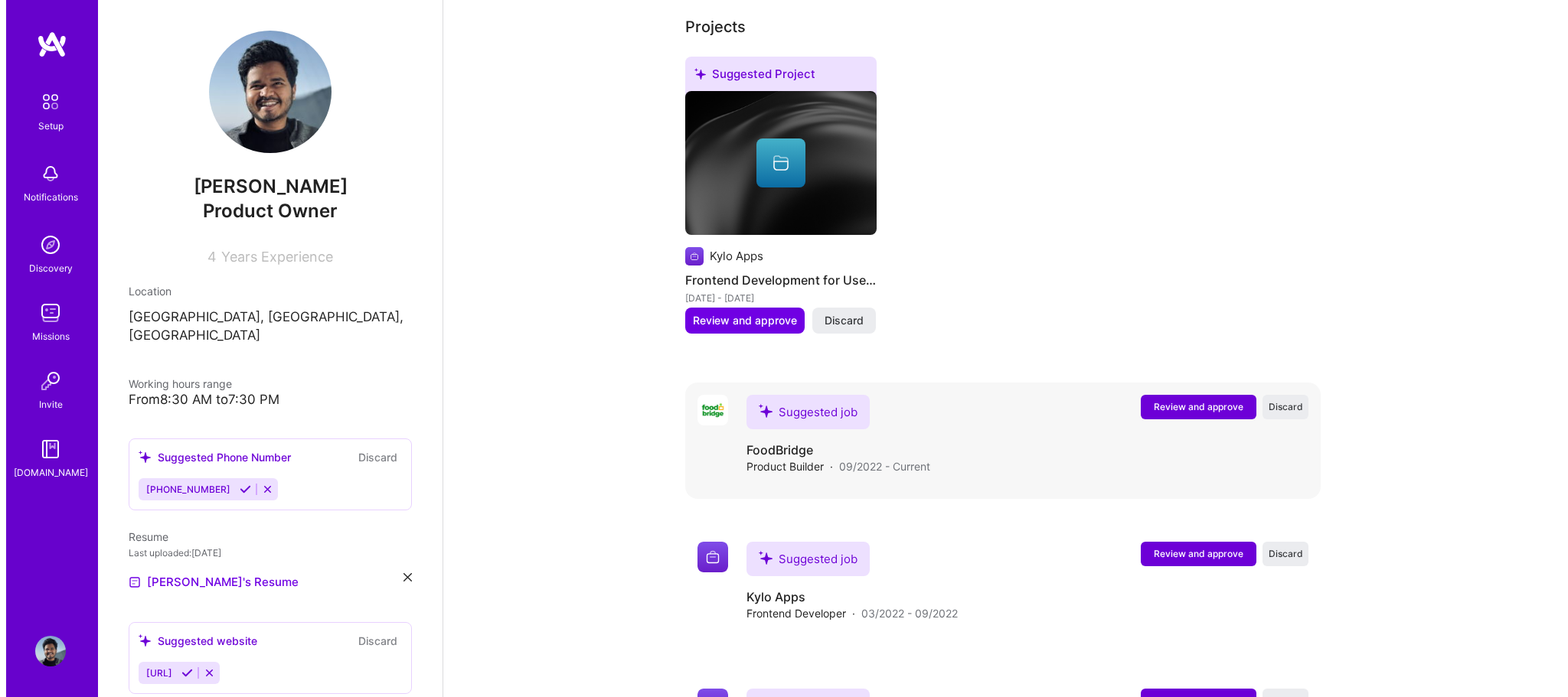
scroll to position [498, 0]
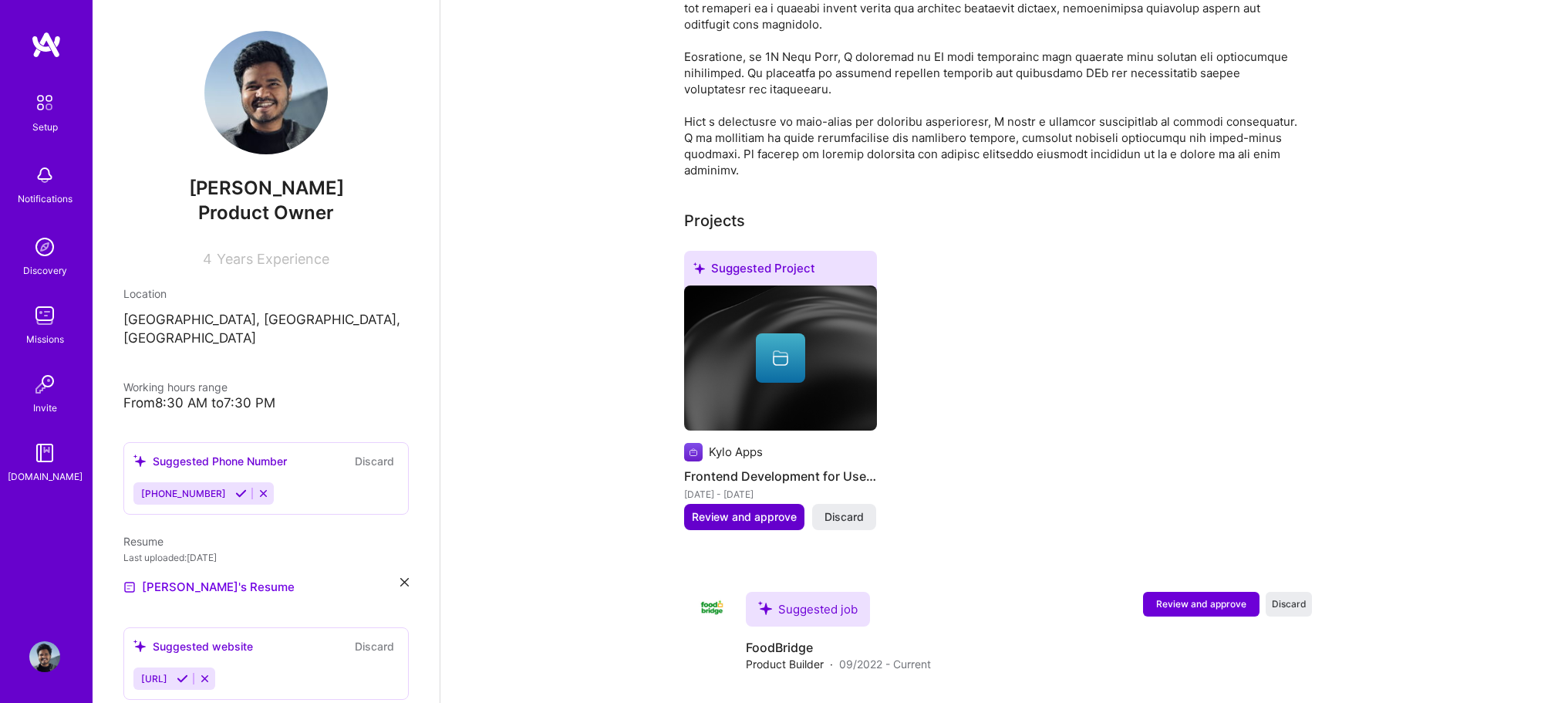
click at [744, 509] on span "Review and approve" at bounding box center [744, 516] width 105 height 15
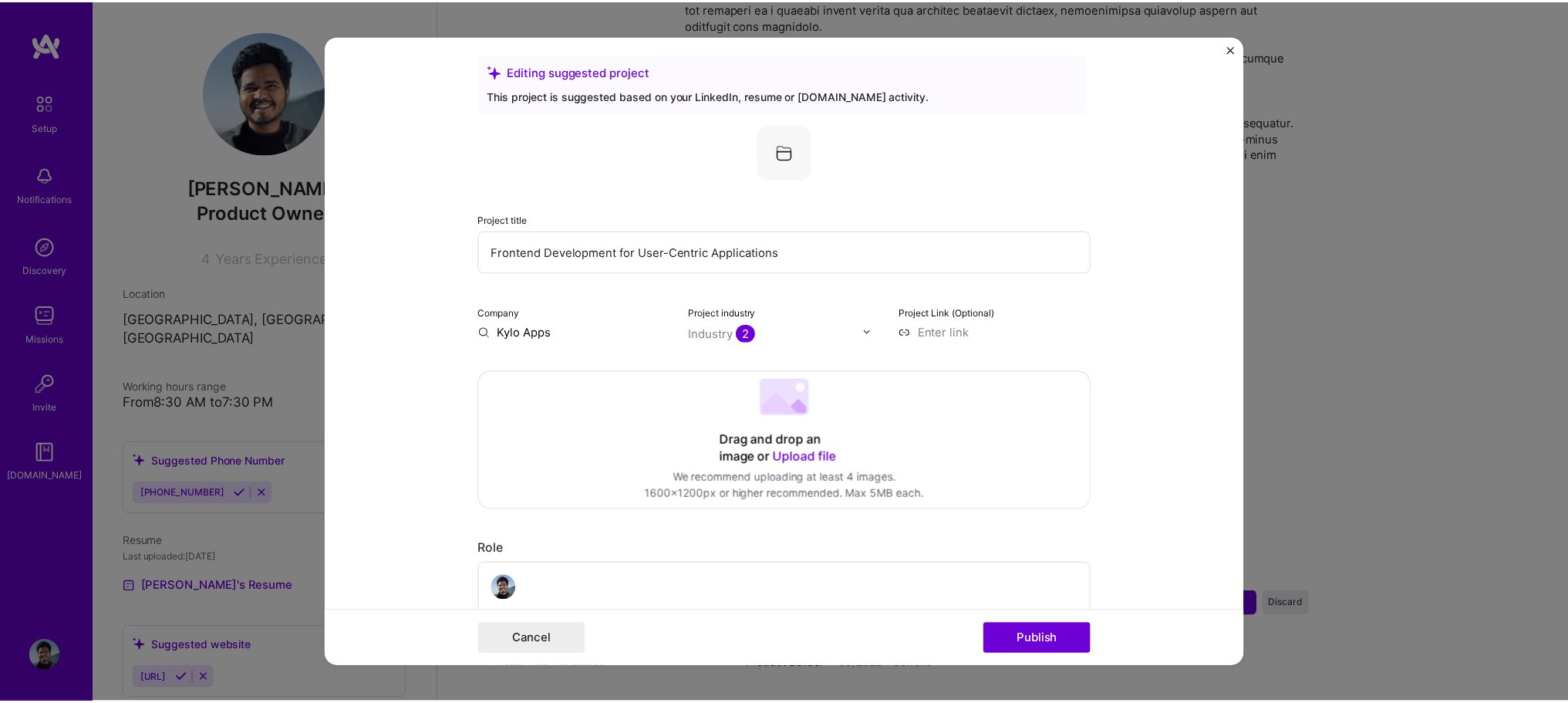
scroll to position [0, 0]
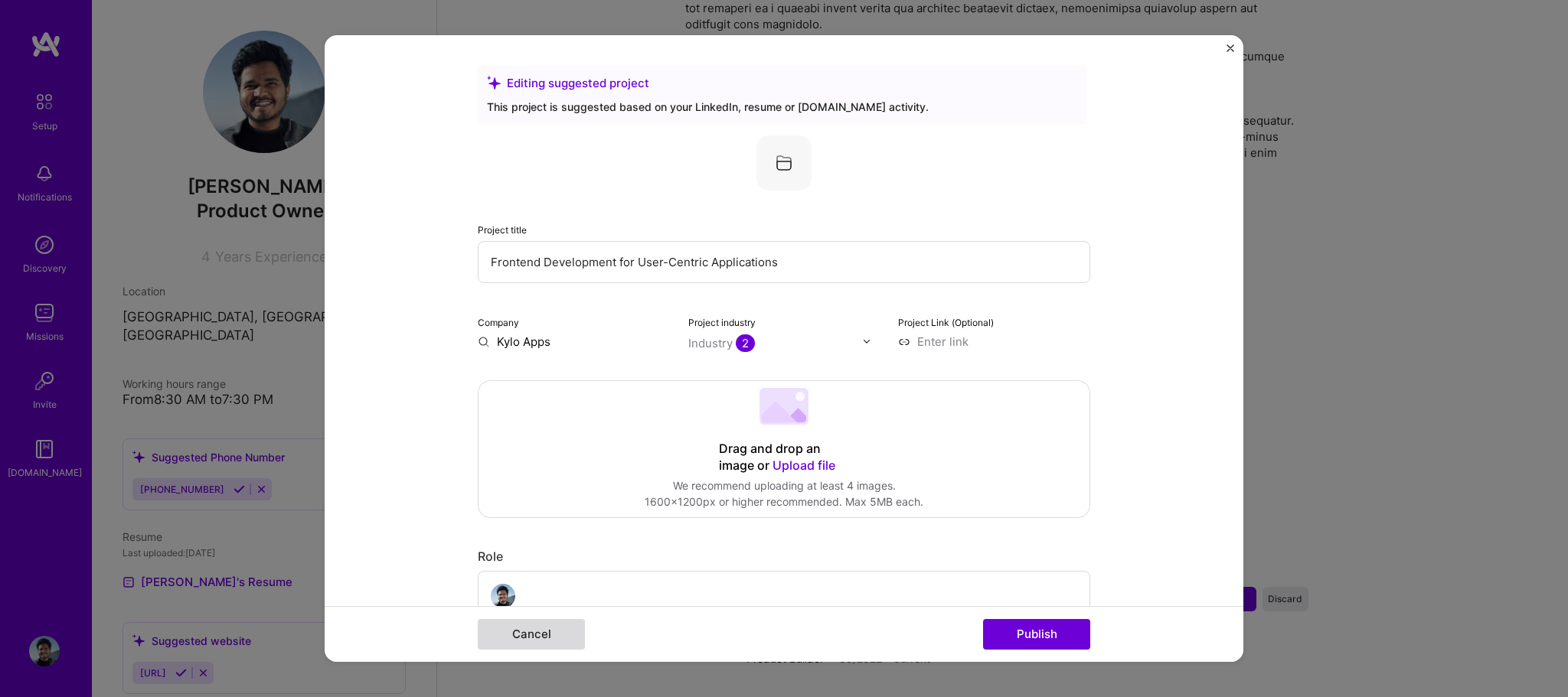
click at [547, 646] on button "Cancel" at bounding box center [531, 634] width 107 height 31
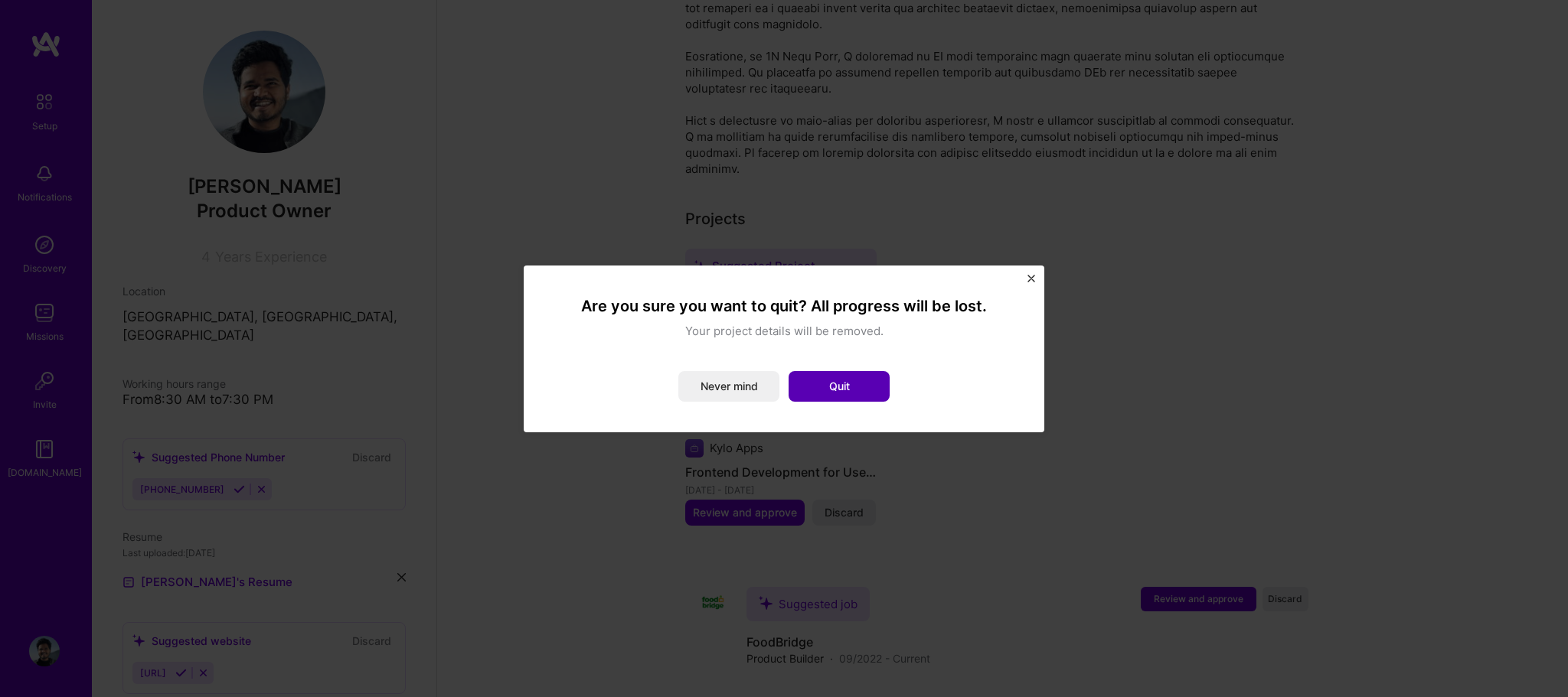
click at [810, 385] on button "Quit" at bounding box center [839, 386] width 101 height 31
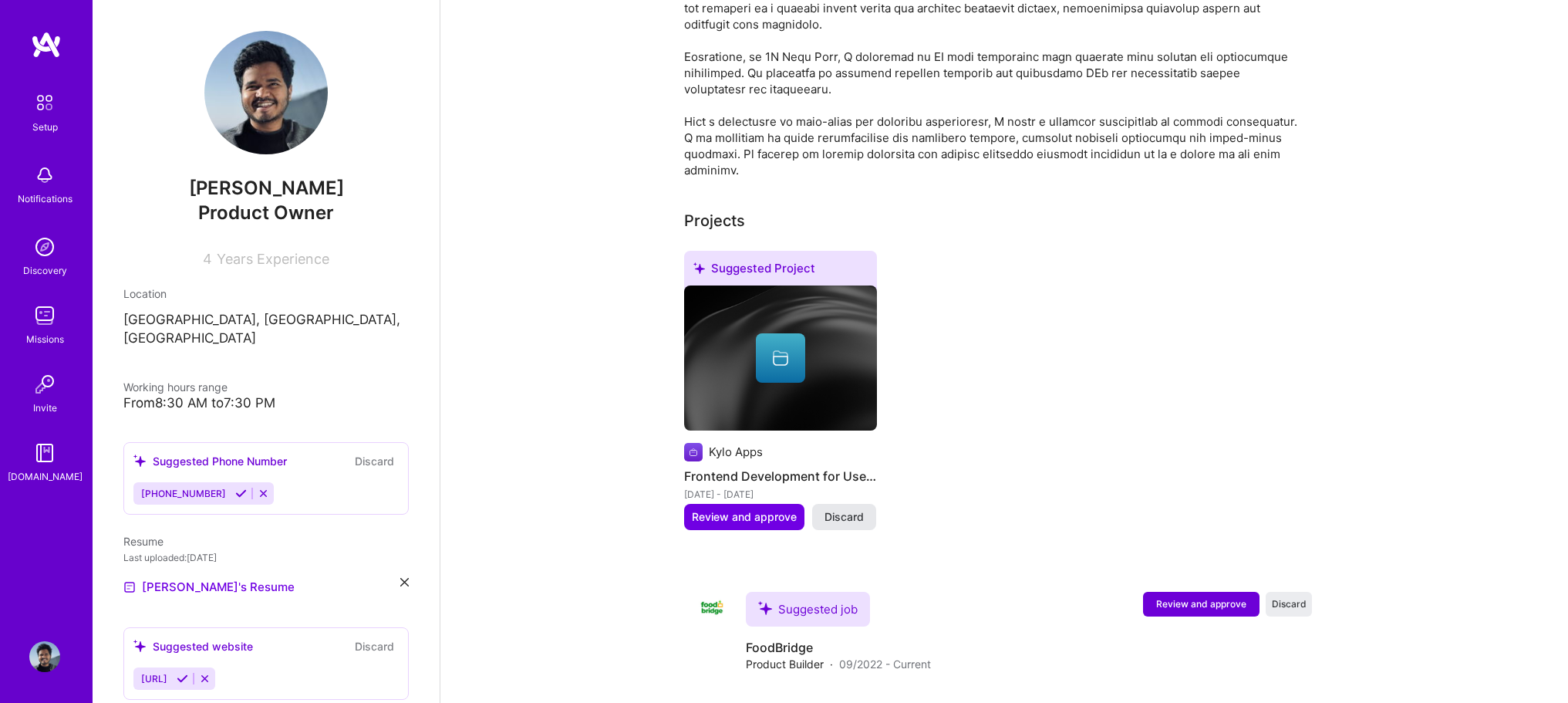
click at [858, 506] on button "Discard" at bounding box center [844, 516] width 64 height 26
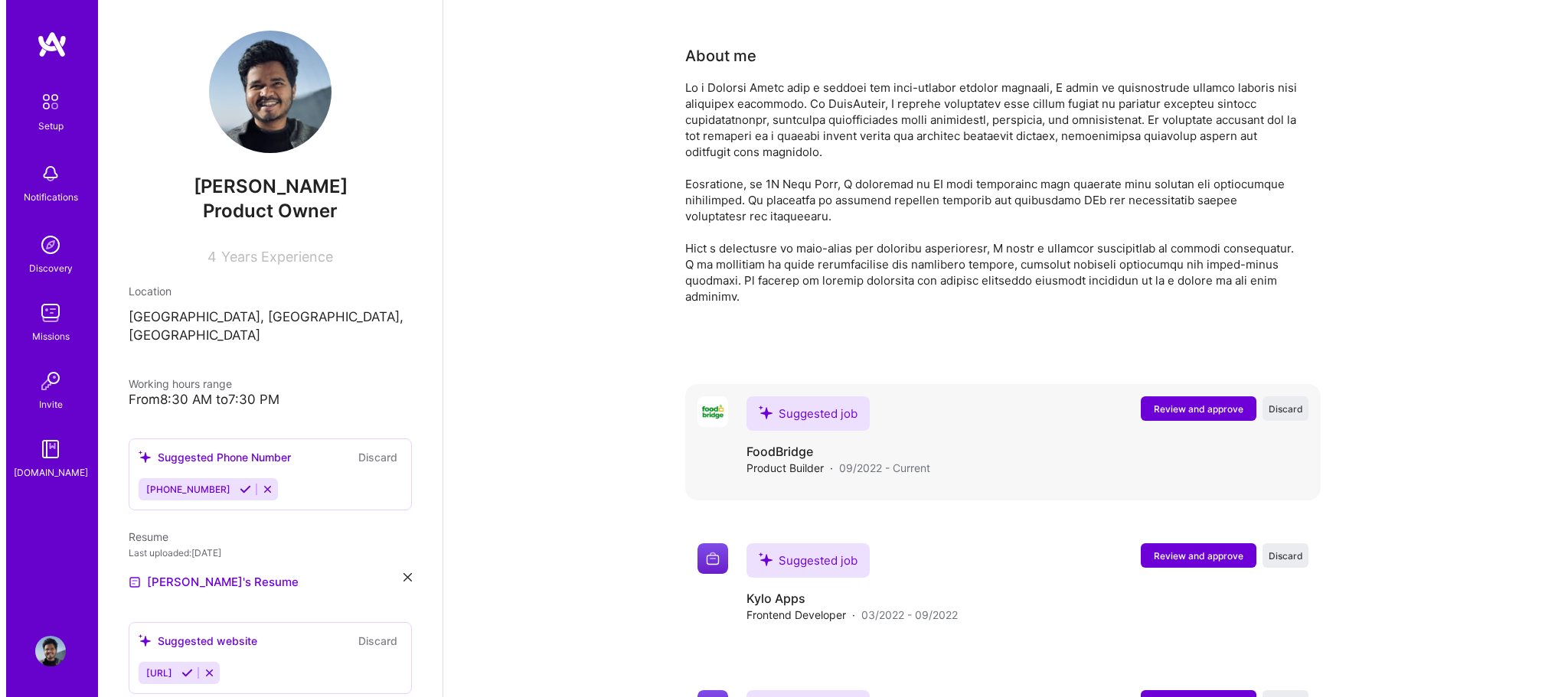
scroll to position [410, 0]
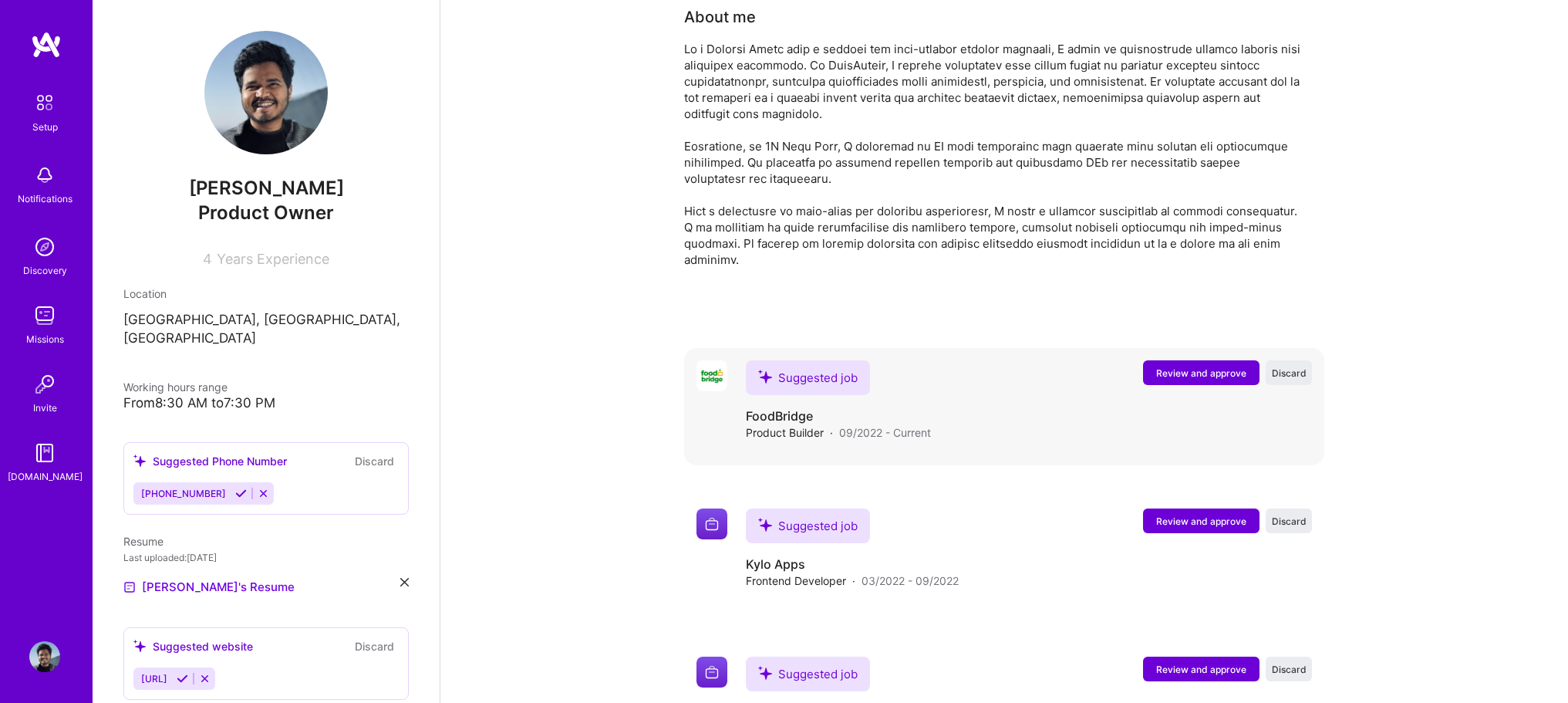
click at [1194, 367] on span "Review and approve" at bounding box center [1201, 373] width 90 height 13
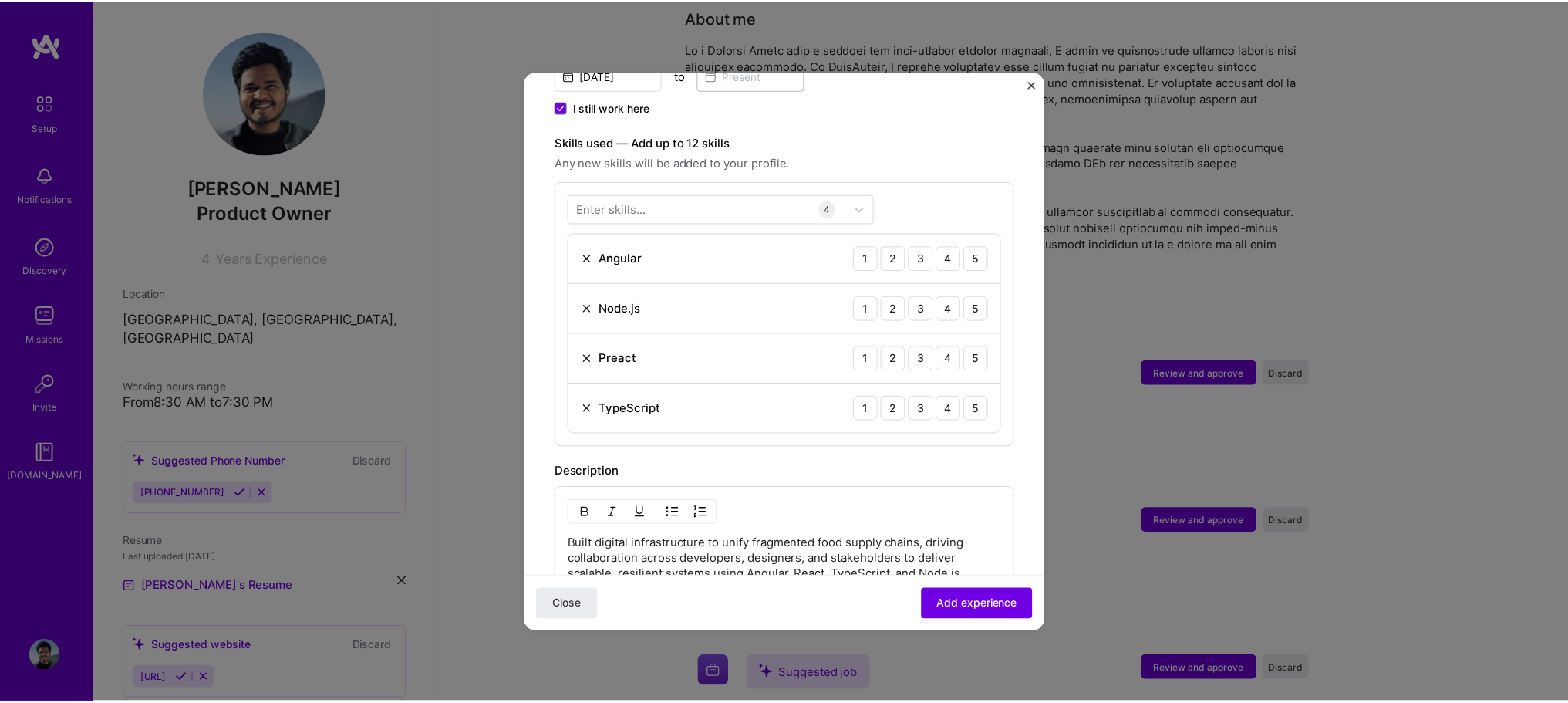
scroll to position [26, 0]
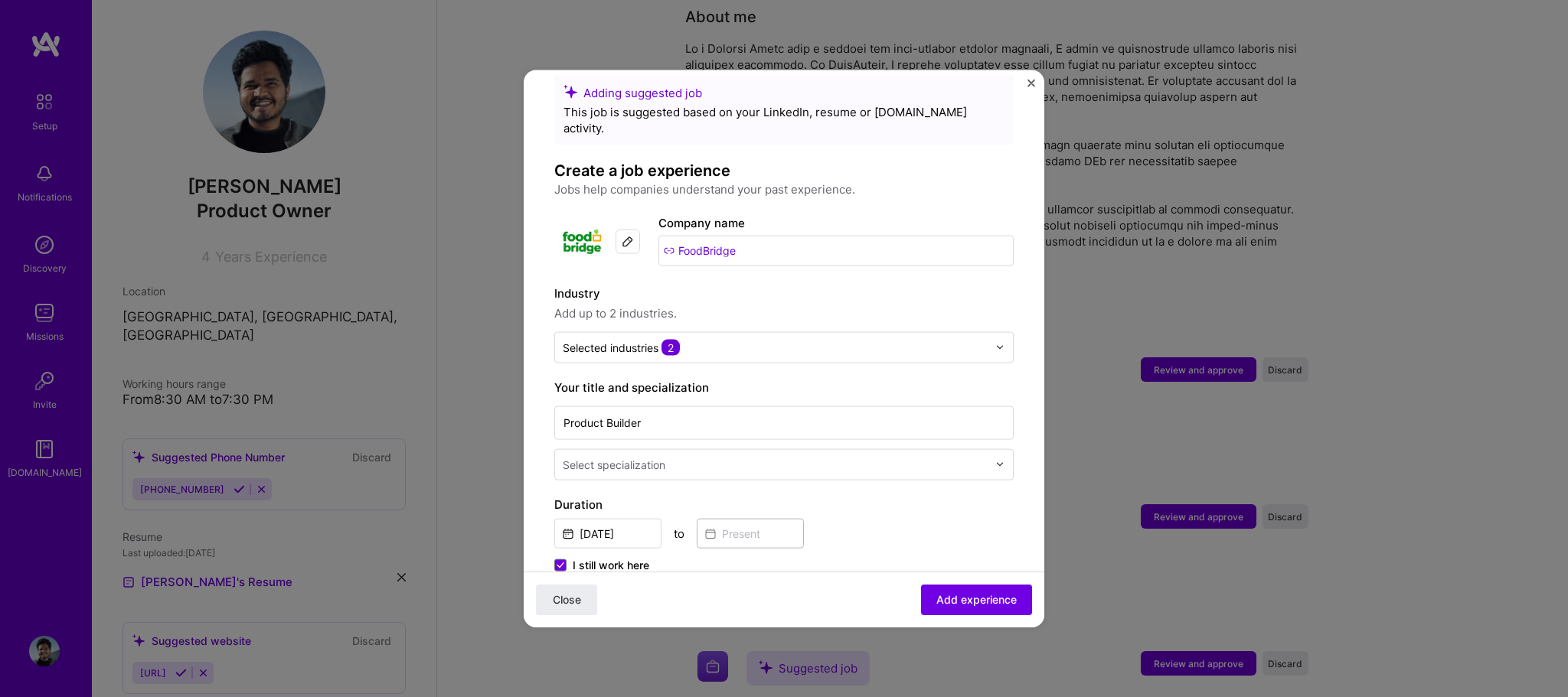
click at [1032, 89] on button "Close" at bounding box center [1031, 86] width 8 height 16
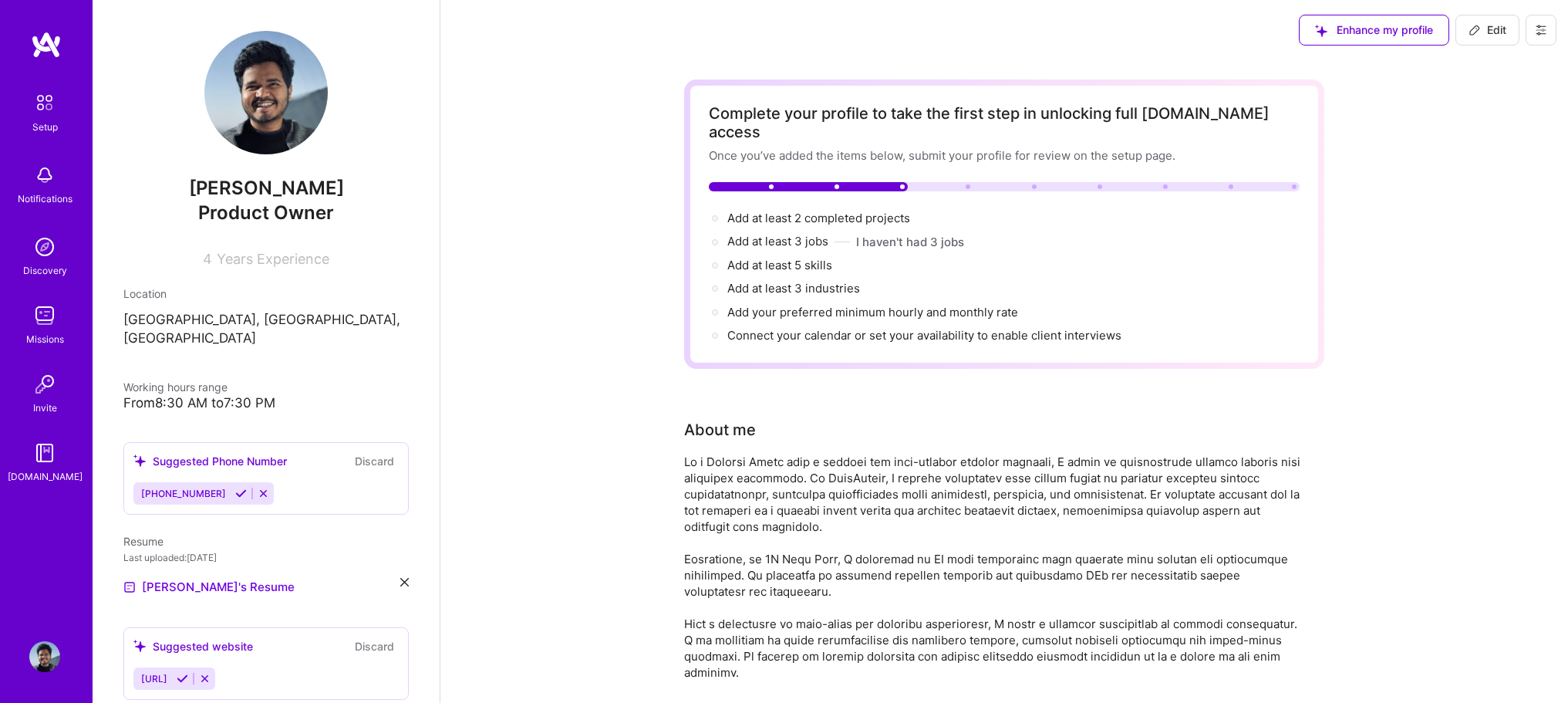
scroll to position [0, 0]
click at [1367, 43] on div "Enhance my profile" at bounding box center [1373, 30] width 150 height 31
